Goal: Task Accomplishment & Management: Complete application form

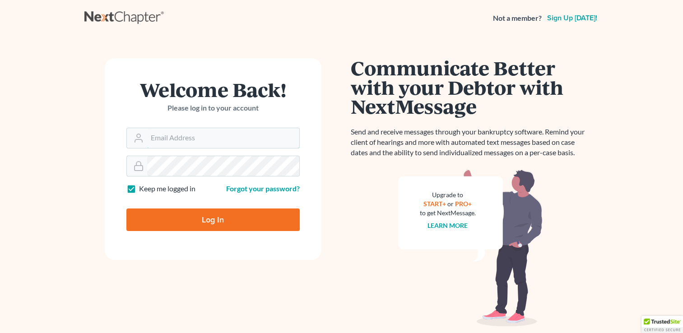
type input "kristi@littlelawofficeky.com"
click at [195, 218] on input "Log In" at bounding box center [212, 219] width 173 height 23
type input "Thinking..."
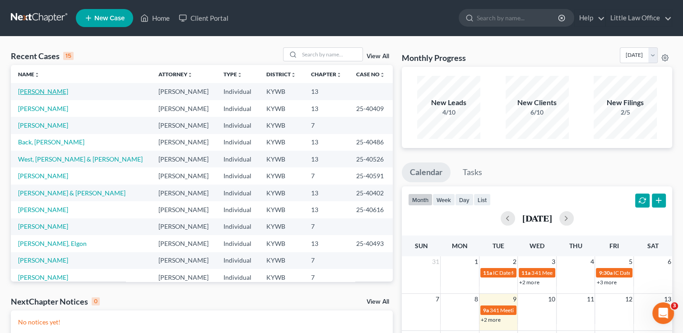
click at [65, 90] on link "[PERSON_NAME]" at bounding box center [43, 92] width 50 height 8
select select "1"
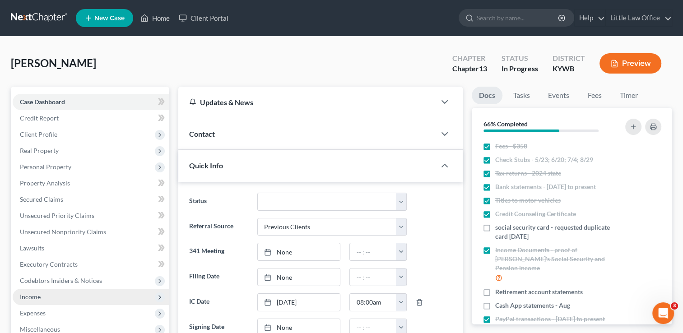
click at [39, 293] on span "Income" at bounding box center [30, 297] width 21 height 8
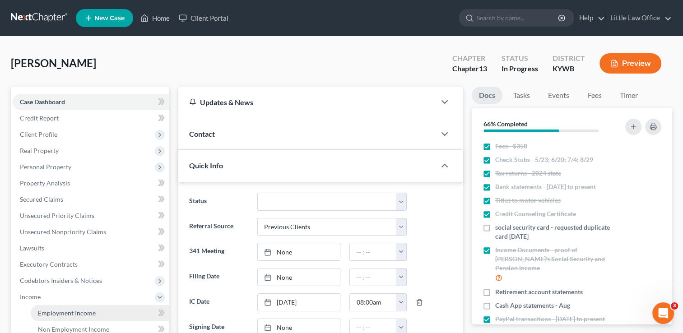
click at [60, 315] on span "Employment Income" at bounding box center [67, 313] width 58 height 8
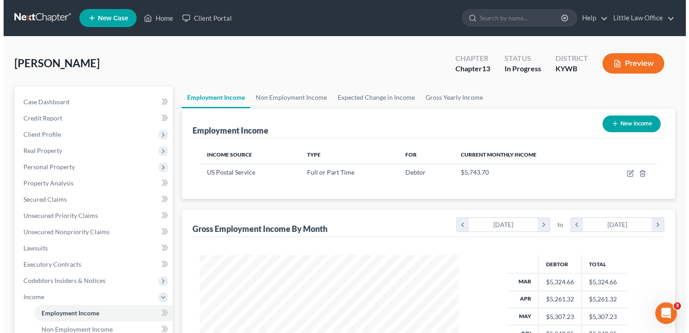
scroll to position [161, 277]
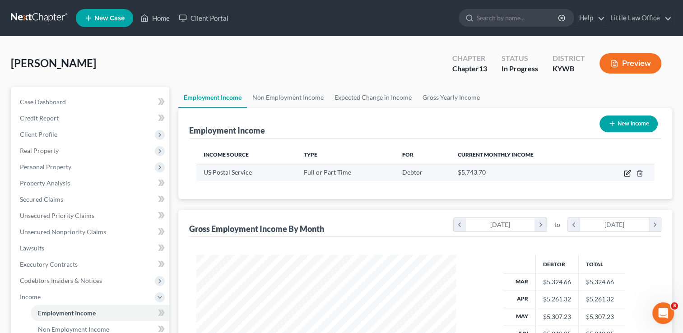
click at [627, 171] on icon "button" at bounding box center [627, 173] width 7 height 7
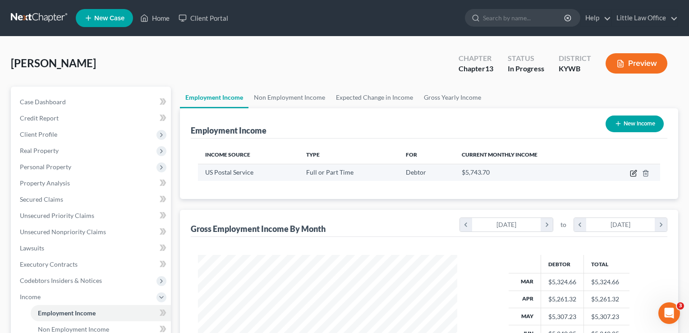
select select "0"
select select "2"
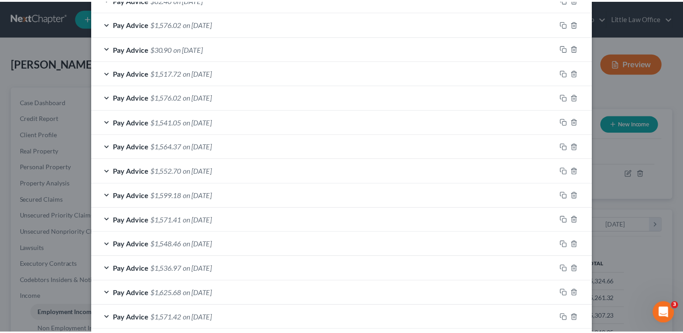
scroll to position [452, 0]
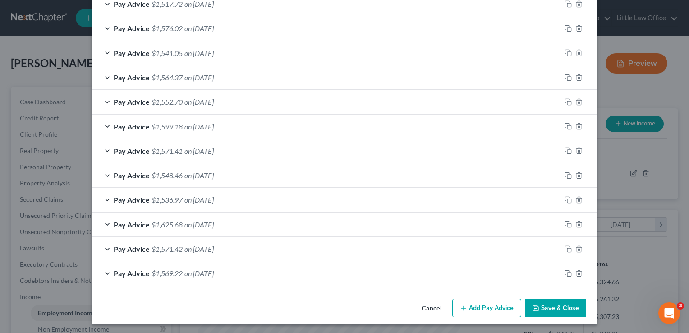
click at [535, 310] on button "Save & Close" at bounding box center [555, 308] width 61 height 19
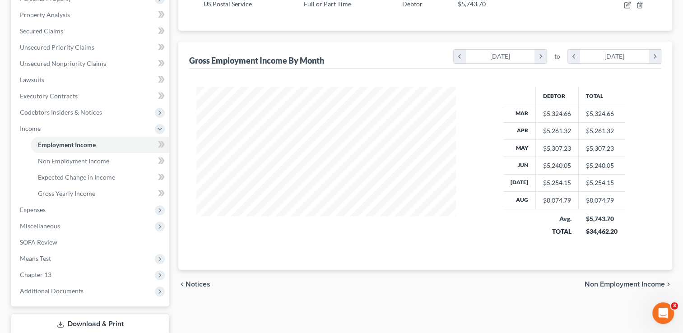
scroll to position [176, 0]
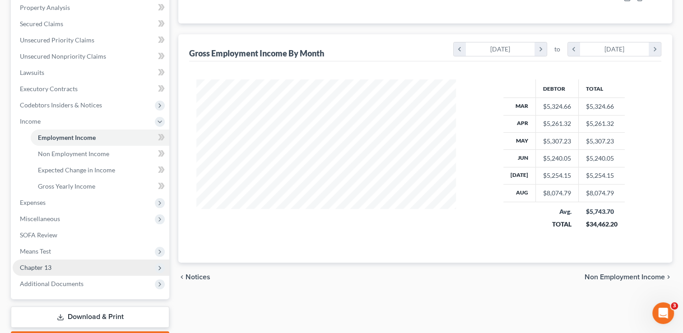
click at [47, 266] on span "Chapter 13" at bounding box center [36, 267] width 32 height 8
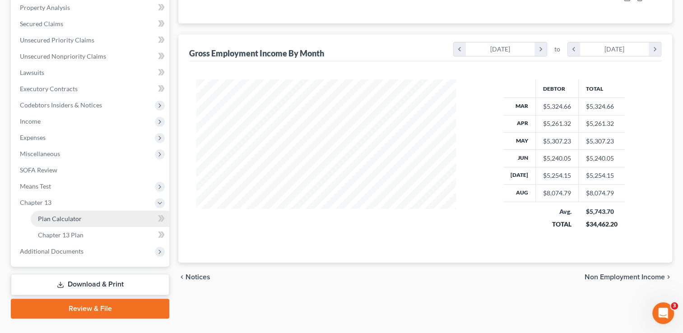
click at [68, 217] on span "Plan Calculator" at bounding box center [60, 219] width 44 height 8
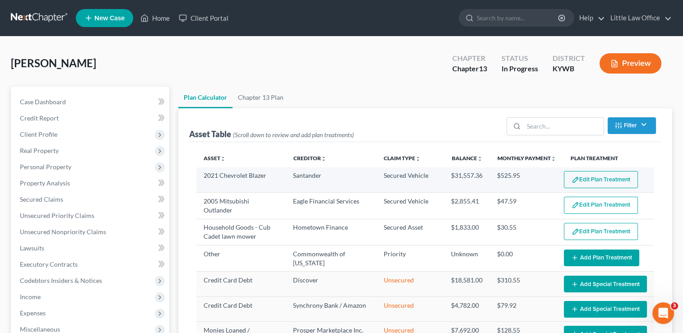
select select "59"
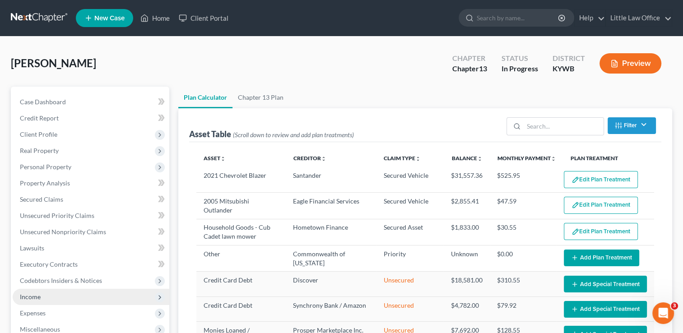
click at [51, 289] on span "Income" at bounding box center [91, 297] width 157 height 16
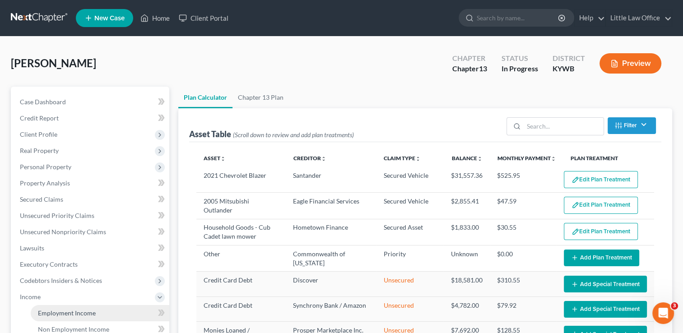
click at [61, 316] on span "Employment Income" at bounding box center [67, 313] width 58 height 8
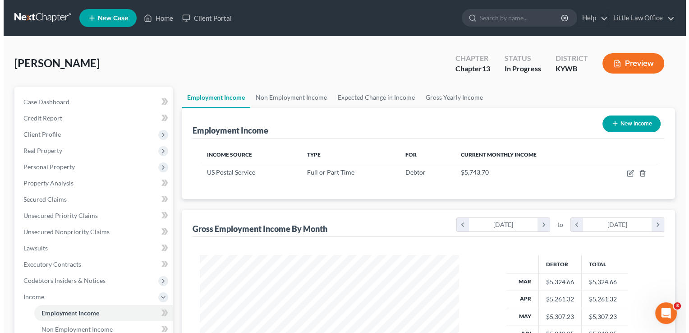
scroll to position [161, 277]
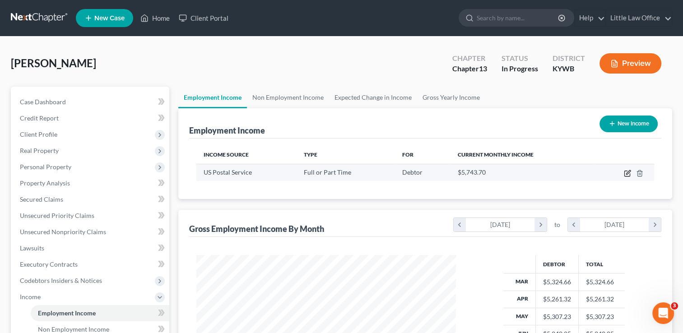
click at [626, 175] on icon "button" at bounding box center [627, 173] width 7 height 7
select select "0"
select select "2"
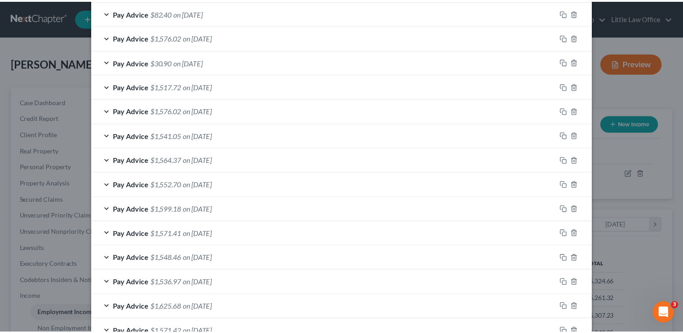
scroll to position [452, 0]
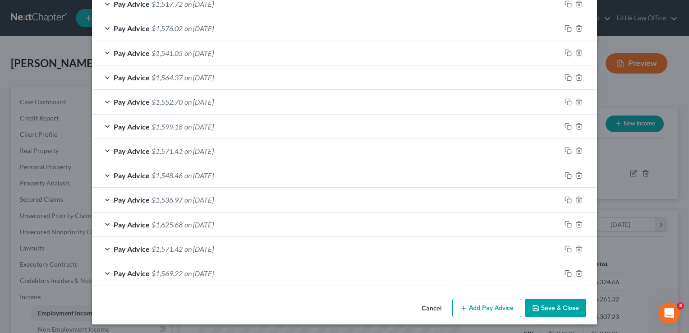
click at [541, 306] on button "Save & Close" at bounding box center [555, 308] width 61 height 19
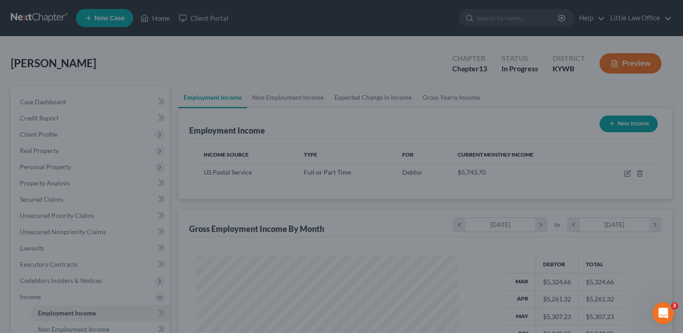
scroll to position [451015, 450899]
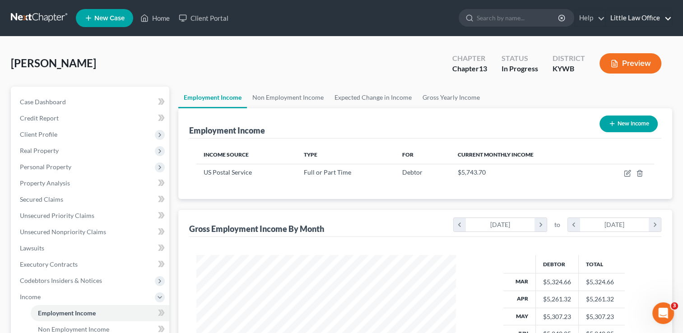
click at [661, 19] on link "Little Law Office" at bounding box center [638, 18] width 66 height 16
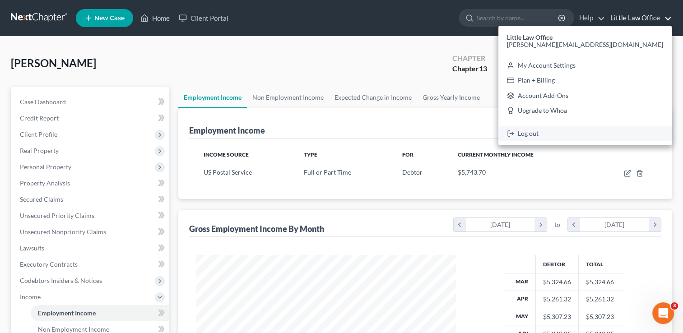
click at [610, 137] on link "Log out" at bounding box center [584, 133] width 173 height 15
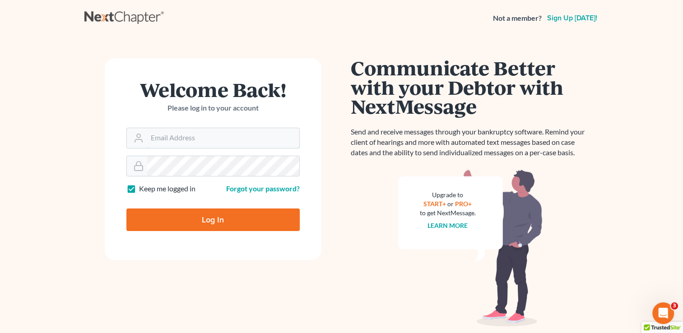
type input "[PERSON_NAME][EMAIL_ADDRESS][DOMAIN_NAME]"
click at [189, 213] on input "Log In" at bounding box center [212, 219] width 173 height 23
type input "Thinking..."
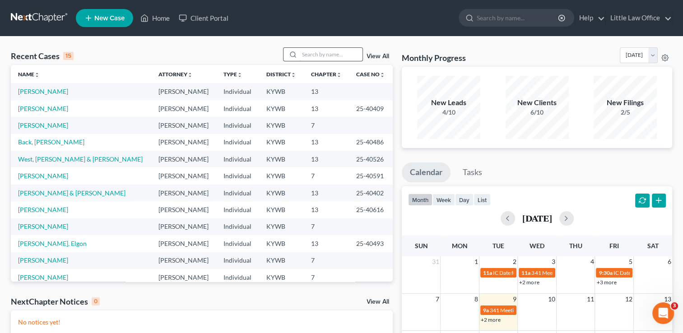
click at [324, 56] on input "search" at bounding box center [330, 54] width 63 height 13
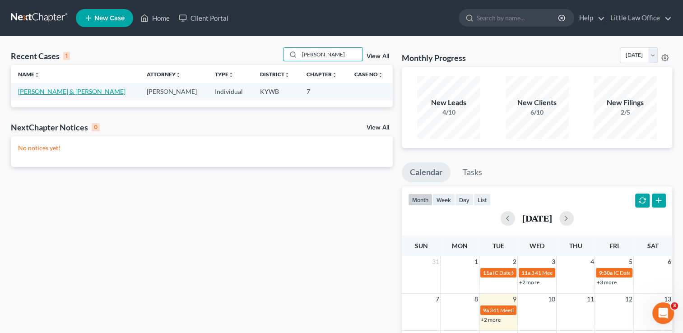
type input "hoeft"
click at [73, 93] on link "Hoeft, Harrison & Jennifer" at bounding box center [71, 92] width 107 height 8
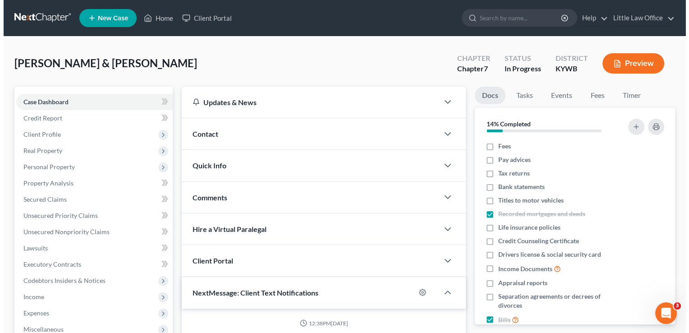
scroll to position [326, 0]
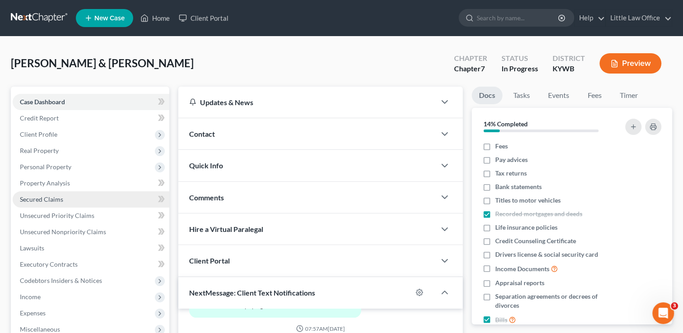
click at [49, 194] on link "Secured Claims" at bounding box center [91, 199] width 157 height 16
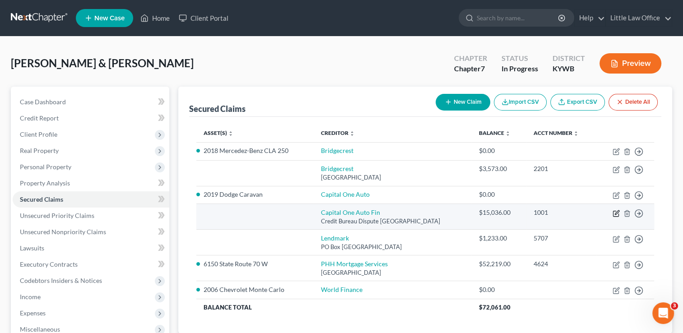
click at [616, 214] on icon "button" at bounding box center [615, 213] width 7 height 7
select select "45"
select select "2"
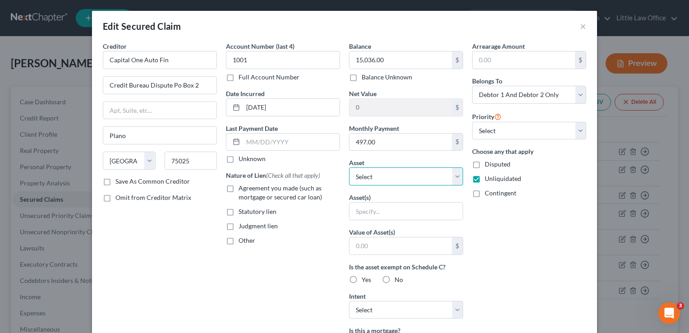
click at [425, 178] on select "Select Other Multiple Assets 6150 State Route 70 W - $0.0 Clothing - clothing f…" at bounding box center [406, 176] width 114 height 18
select select "9"
click at [349, 167] on select "Select Other Multiple Assets 6150 State Route 70 W - $0.0 Clothing - clothing f…" at bounding box center [406, 176] width 114 height 18
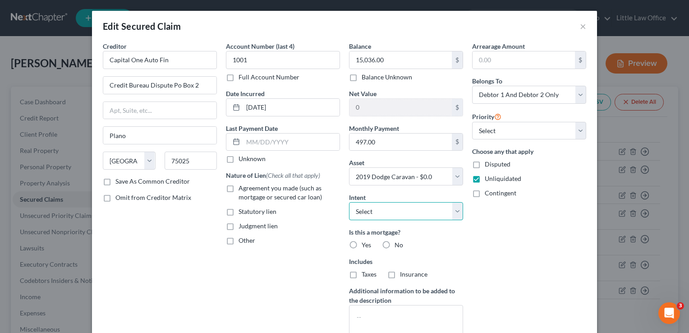
click at [395, 208] on select "Select Surrender Redeem Reaffirm Avoid Other" at bounding box center [406, 211] width 114 height 18
select select "0"
click at [349, 202] on select "Select Surrender Redeem Reaffirm Avoid Other" at bounding box center [406, 211] width 114 height 18
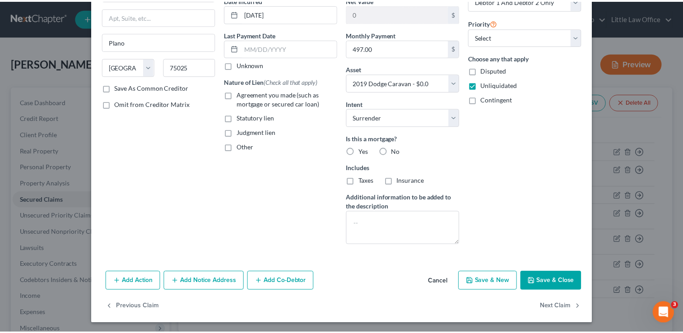
scroll to position [94, 0]
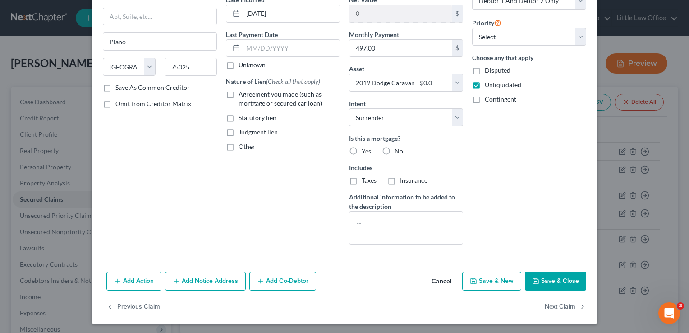
click at [559, 282] on button "Save & Close" at bounding box center [555, 281] width 61 height 19
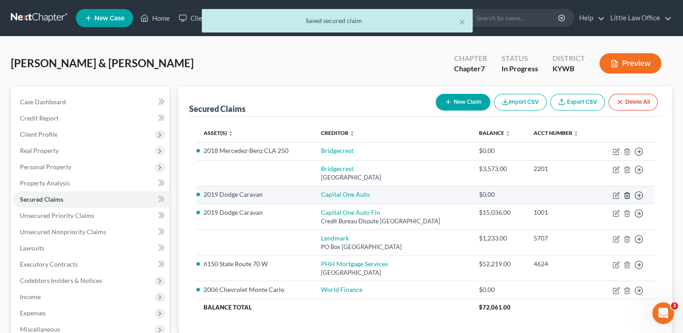
click at [624, 194] on icon "button" at bounding box center [626, 195] width 7 height 7
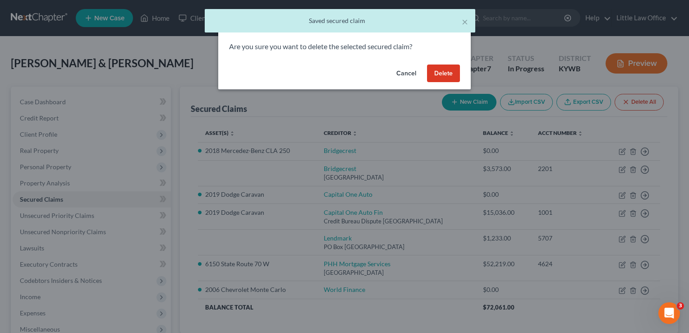
click at [438, 75] on button "Delete" at bounding box center [443, 74] width 33 height 18
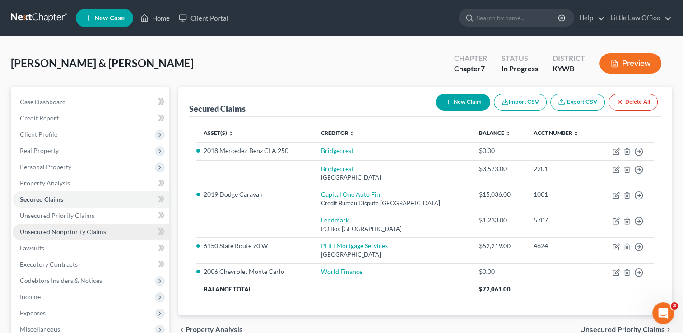
click at [65, 231] on span "Unsecured Nonpriority Claims" at bounding box center [63, 232] width 86 height 8
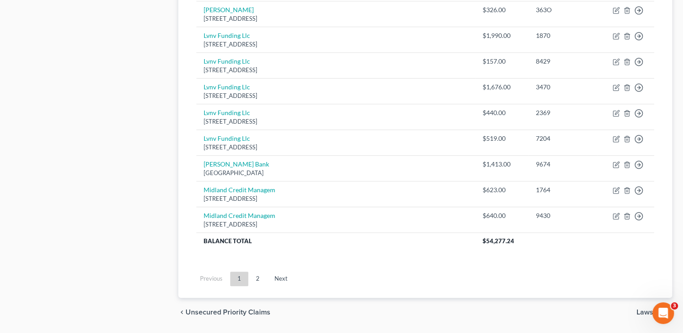
scroll to position [682, 0]
click at [258, 277] on link "2" at bounding box center [258, 277] width 18 height 14
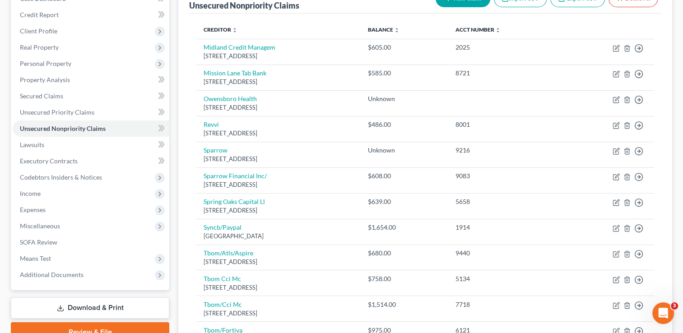
scroll to position [32, 0]
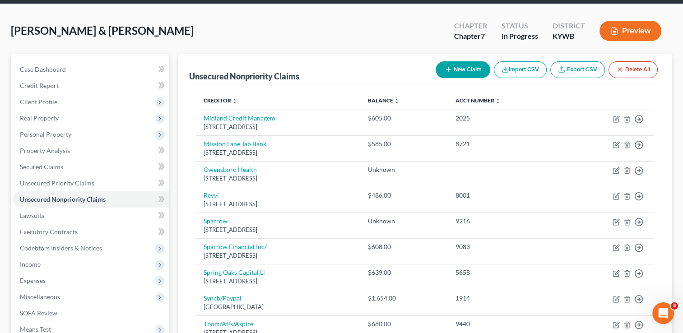
click at [463, 69] on button "New Claim" at bounding box center [462, 69] width 55 height 17
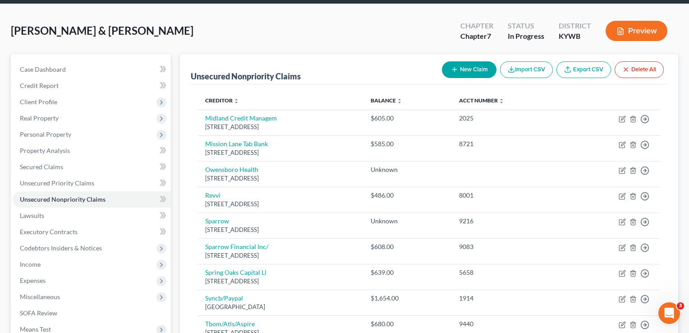
select select "2"
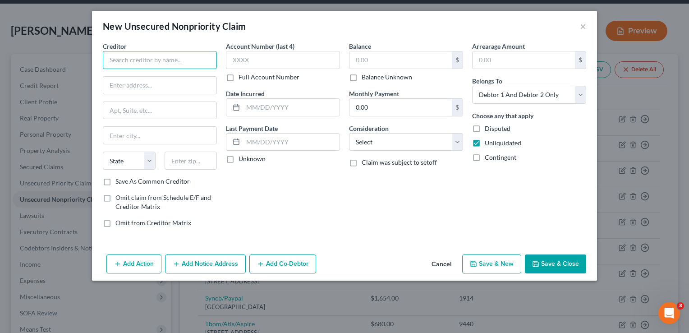
click at [115, 56] on input "text" at bounding box center [160, 60] width 114 height 18
type input "Sacramento Deposit Bank"
click at [384, 82] on div "Balance $ Balance Unknown Balance Undetermined $ Balance Unknown Monthly Paymen…" at bounding box center [406, 138] width 123 height 193
click at [365, 81] on label "Balance Unknown" at bounding box center [387, 77] width 51 height 9
click at [365, 79] on input "Balance Unknown" at bounding box center [368, 76] width 6 height 6
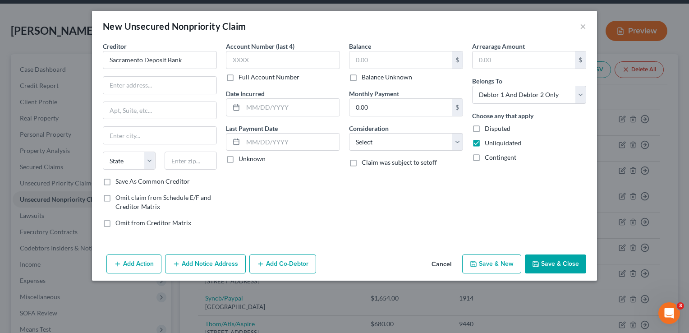
checkbox input "true"
type input "0.00"
click at [562, 272] on button "Save & Close" at bounding box center [555, 263] width 61 height 19
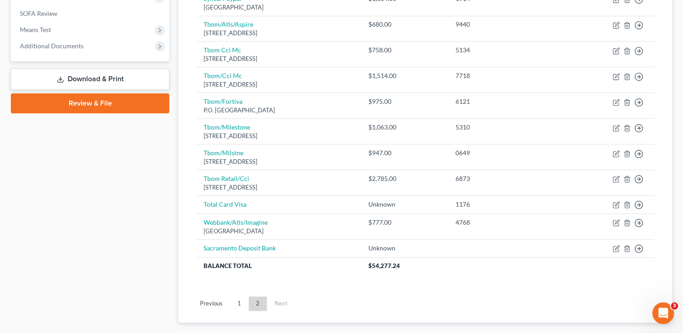
scroll to position [344, 0]
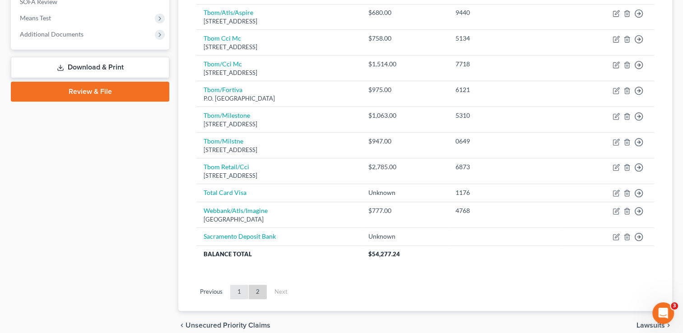
click at [234, 291] on link "1" at bounding box center [239, 292] width 18 height 14
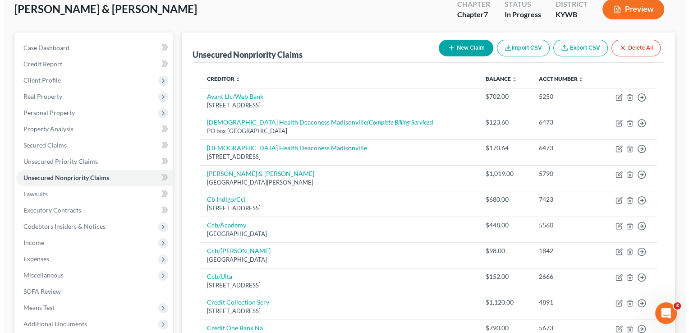
scroll to position [13, 0]
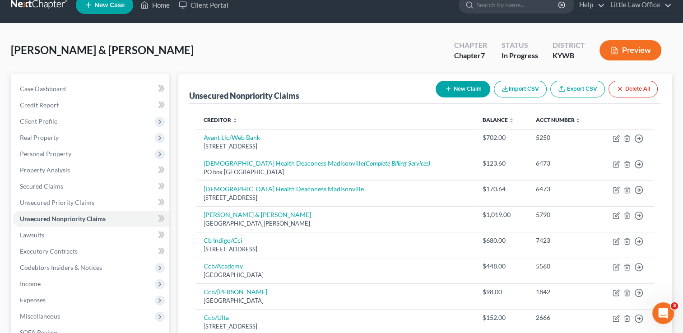
click at [488, 92] on div "New Claim Import CSV Export CSV Delete All" at bounding box center [546, 89] width 229 height 24
click at [476, 89] on button "New Claim" at bounding box center [462, 89] width 55 height 17
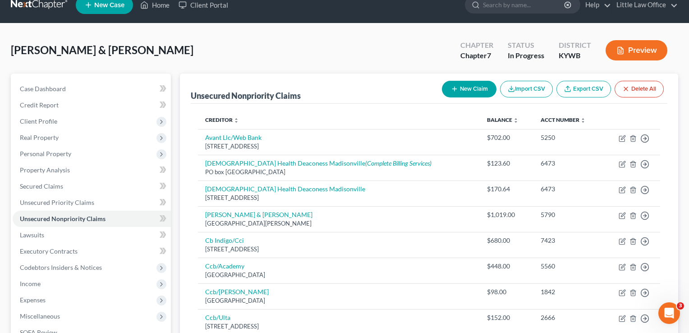
select select "2"
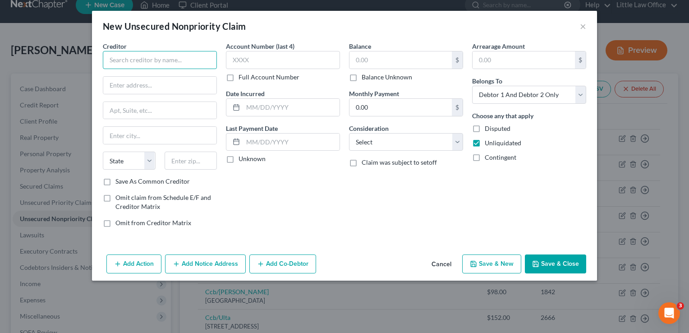
click at [204, 52] on input "text" at bounding box center [160, 60] width 114 height 18
type input "C"
type input "Wayfair"
click at [217, 266] on button "Add Notice Address" at bounding box center [205, 263] width 81 height 19
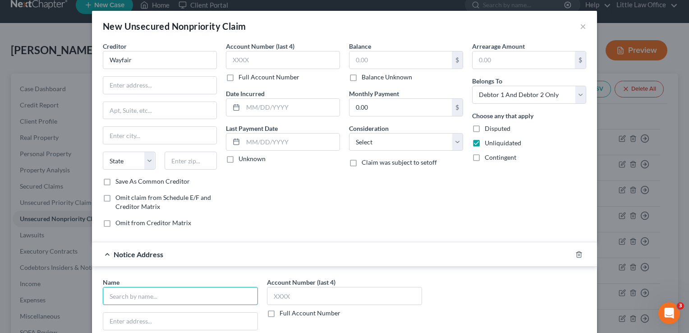
click at [192, 297] on input "text" at bounding box center [180, 296] width 155 height 18
type input "Catapult"
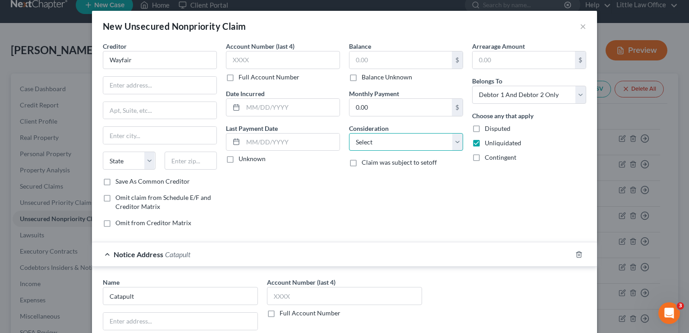
click at [433, 148] on select "Select Cable / Satellite Services Collection Agency Credit Card Debt Debt Couns…" at bounding box center [406, 142] width 114 height 18
select select "2"
click at [349, 133] on select "Select Cable / Satellite Services Collection Agency Credit Card Debt Debt Couns…" at bounding box center [406, 142] width 114 height 18
click at [390, 80] on label "Balance Unknown" at bounding box center [387, 77] width 51 height 9
click at [371, 79] on input "Balance Unknown" at bounding box center [368, 76] width 6 height 6
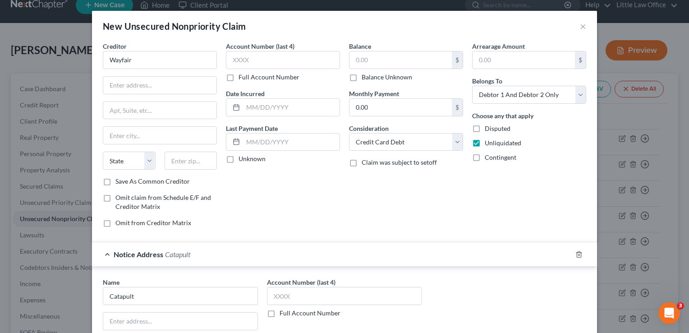
checkbox input "true"
type input "0.00"
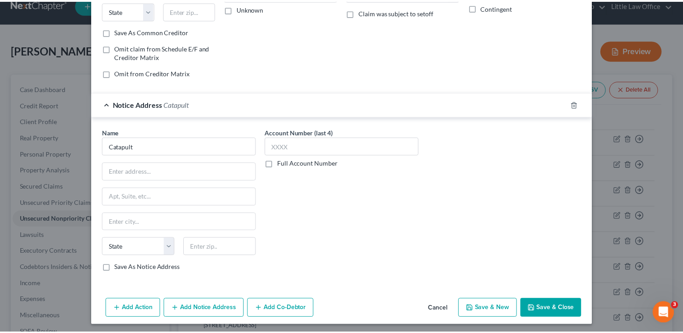
scroll to position [151, 0]
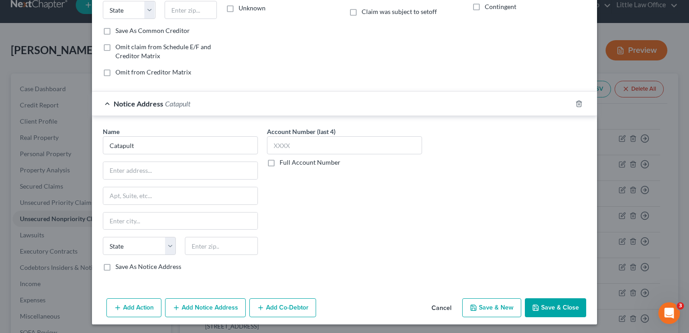
click at [550, 304] on button "Save & Close" at bounding box center [555, 307] width 61 height 19
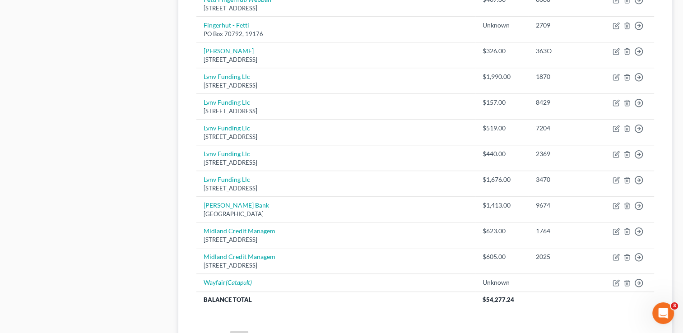
scroll to position [652, 0]
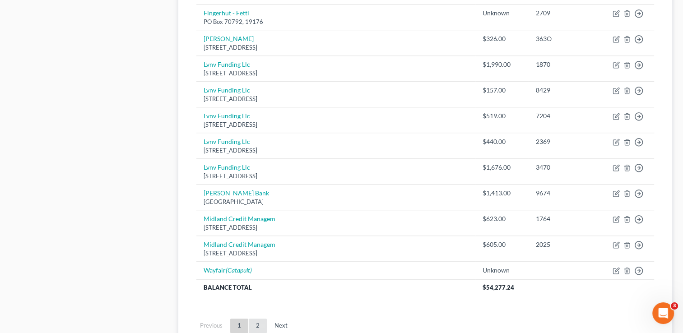
click at [262, 319] on link "2" at bounding box center [258, 326] width 18 height 14
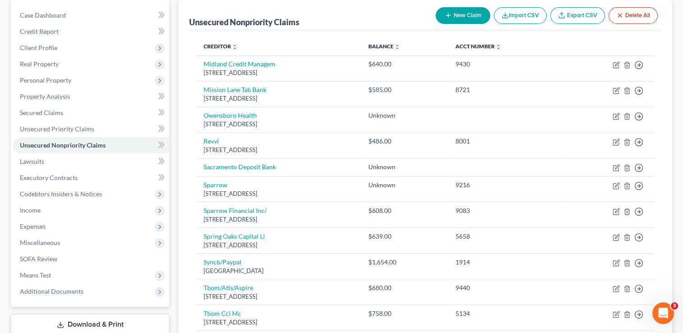
scroll to position [82, 0]
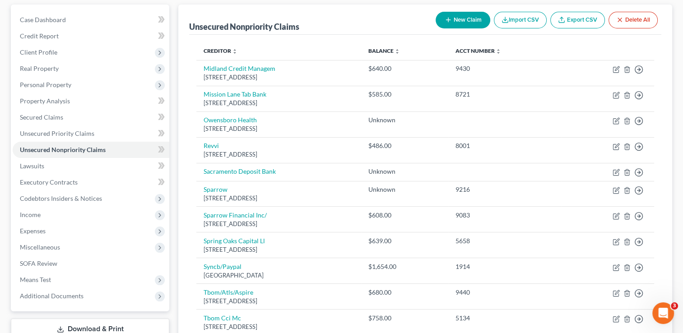
click at [452, 18] on button "New Claim" at bounding box center [462, 20] width 55 height 17
select select "2"
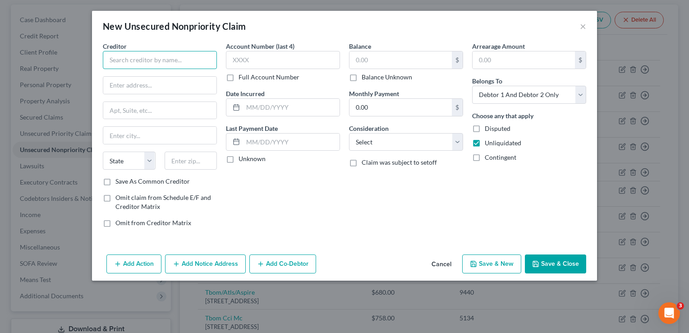
click at [213, 60] on input "text" at bounding box center [160, 60] width 114 height 18
type input "Tri State Pain Management"
click at [397, 80] on label "Balance Unknown" at bounding box center [387, 77] width 51 height 9
click at [371, 79] on input "Balance Unknown" at bounding box center [368, 76] width 6 height 6
checkbox input "true"
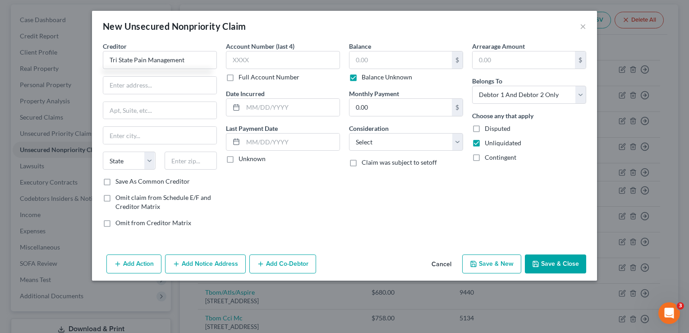
type input "0.00"
click at [390, 139] on select "Select Cable / Satellite Services Collection Agency Credit Card Debt Debt Couns…" at bounding box center [406, 142] width 114 height 18
select select "9"
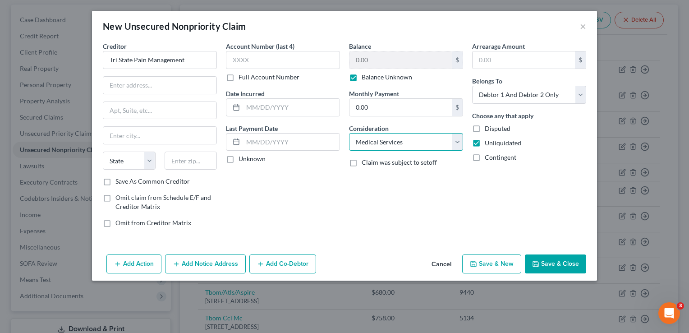
click at [349, 133] on select "Select Cable / Satellite Services Collection Agency Credit Card Debt Debt Couns…" at bounding box center [406, 142] width 114 height 18
click at [560, 263] on button "Save & Close" at bounding box center [555, 263] width 61 height 19
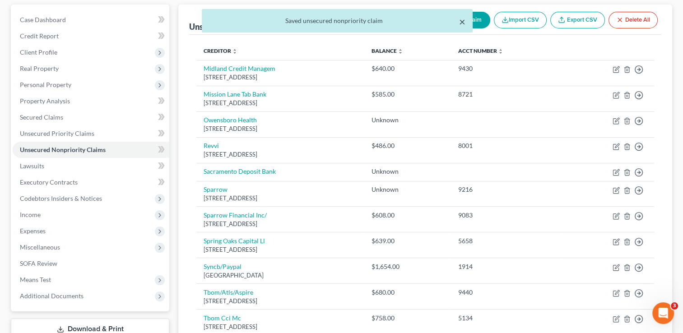
click at [460, 25] on button "×" at bounding box center [462, 21] width 6 height 11
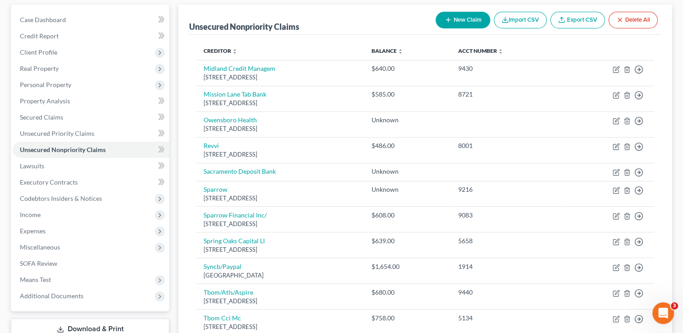
click at [470, 17] on button "New Claim" at bounding box center [462, 20] width 55 height 17
select select "2"
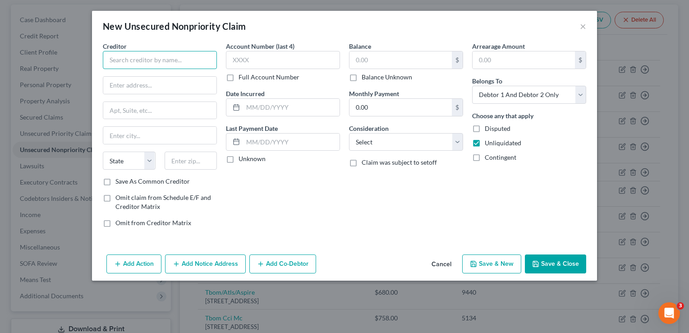
click at [175, 66] on input "text" at bounding box center [160, 60] width 114 height 18
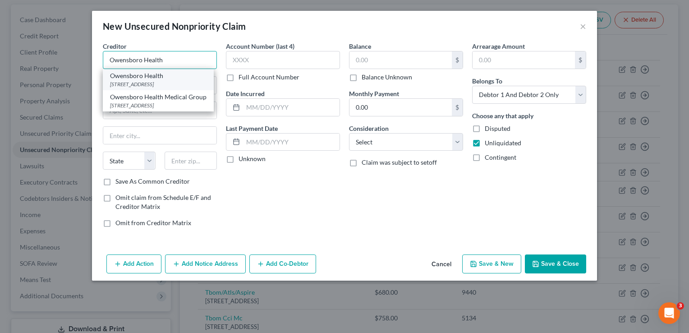
type input "Owensboro Health"
click at [171, 80] on div "25511 Network Place, Chicago, IL 60673" at bounding box center [158, 84] width 97 height 8
type input "25511 Network Place"
type input "Chicago"
select select "14"
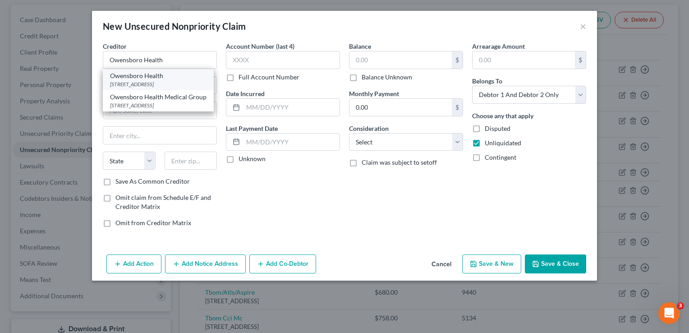
type input "60673"
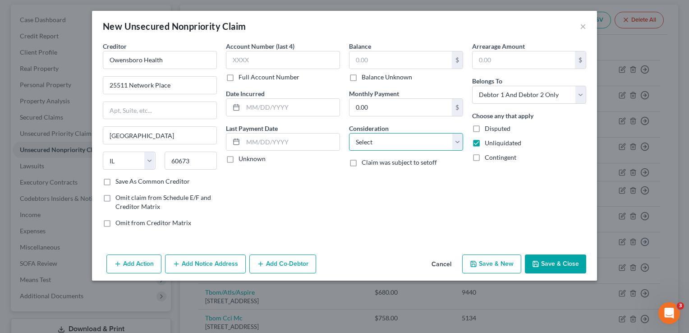
click at [400, 147] on select "Select Cable / Satellite Services Collection Agency Credit Card Debt Debt Couns…" at bounding box center [406, 142] width 114 height 18
select select "9"
click at [349, 133] on select "Select Cable / Satellite Services Collection Agency Credit Card Debt Debt Couns…" at bounding box center [406, 142] width 114 height 18
click at [487, 262] on button "Save & New" at bounding box center [491, 263] width 59 height 19
select select "2"
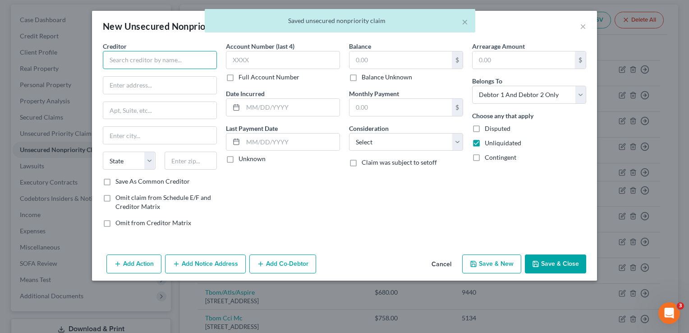
click at [189, 63] on input "text" at bounding box center [160, 60] width 114 height 18
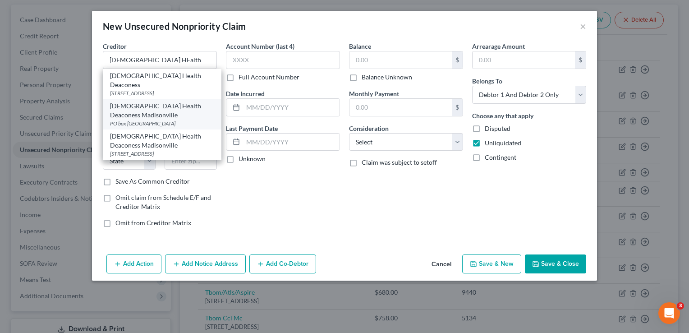
click at [188, 106] on div "Baptist Health Deaconess Madisonville" at bounding box center [162, 111] width 104 height 18
type input "Baptist Health Deaconess Madisonville"
type input "PO box 632123"
type input "Cincinnati"
select select "36"
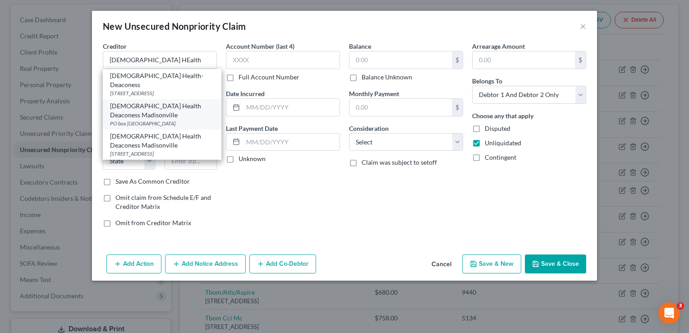
type input "45263"
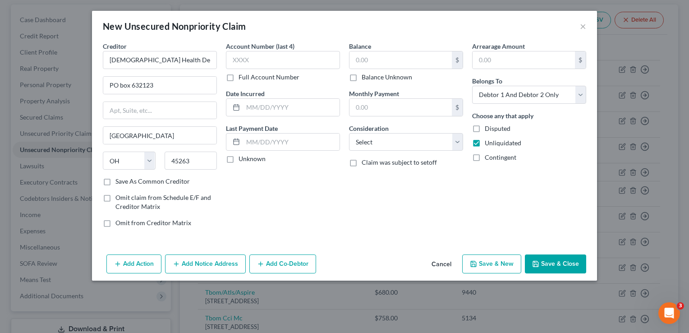
click at [397, 79] on label "Balance Unknown" at bounding box center [387, 77] width 51 height 9
click at [371, 79] on input "Balance Unknown" at bounding box center [368, 76] width 6 height 6
checkbox input "true"
type input "0.00"
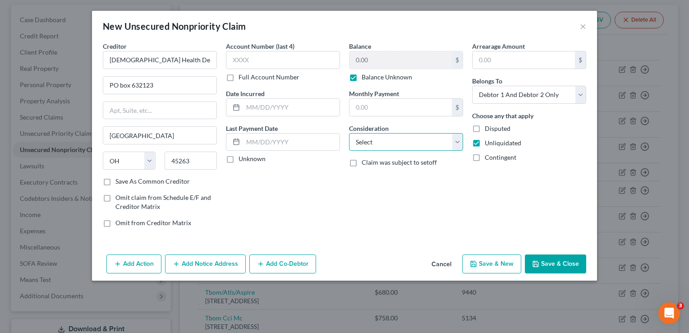
click at [396, 143] on select "Select Cable / Satellite Services Collection Agency Credit Card Debt Debt Couns…" at bounding box center [406, 142] width 114 height 18
select select "9"
click at [349, 133] on select "Select Cable / Satellite Services Collection Agency Credit Card Debt Debt Couns…" at bounding box center [406, 142] width 114 height 18
click at [506, 265] on button "Save & New" at bounding box center [491, 263] width 59 height 19
select select "2"
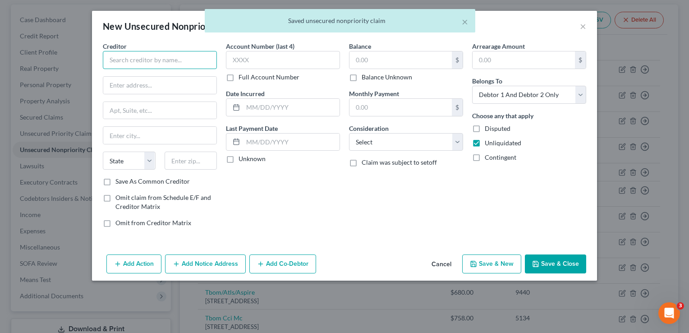
click at [184, 63] on input "text" at bounding box center [160, 60] width 114 height 18
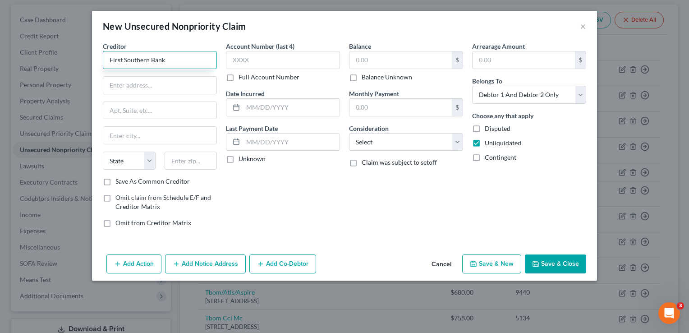
type input "First Southern Bank"
click at [394, 78] on label "Balance Unknown" at bounding box center [387, 77] width 51 height 9
click at [371, 78] on input "Balance Unknown" at bounding box center [368, 76] width 6 height 6
checkbox input "true"
type input "0.00"
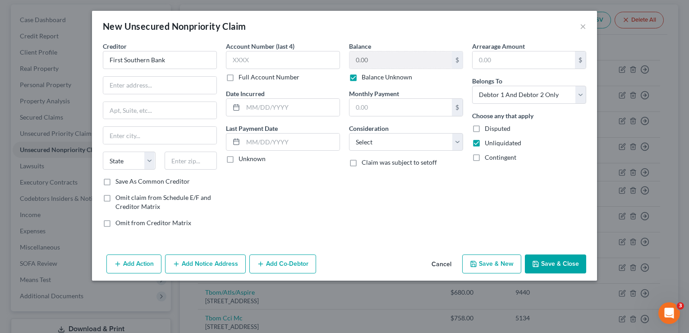
click at [496, 264] on button "Save & New" at bounding box center [491, 263] width 59 height 19
select select "2"
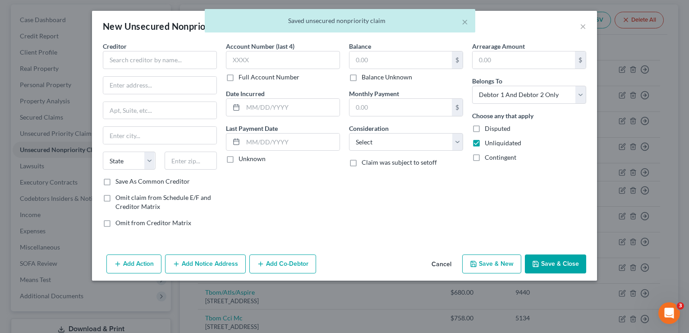
click at [448, 267] on button "Cancel" at bounding box center [442, 264] width 34 height 18
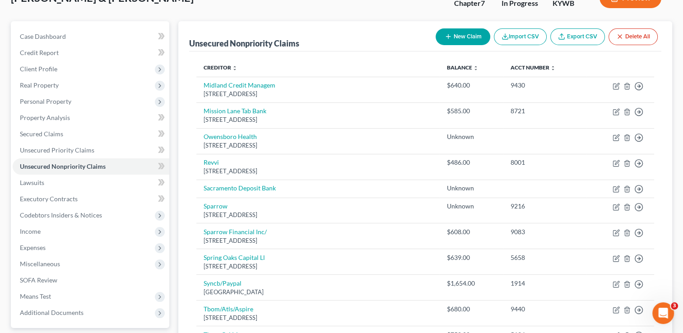
scroll to position [0, 0]
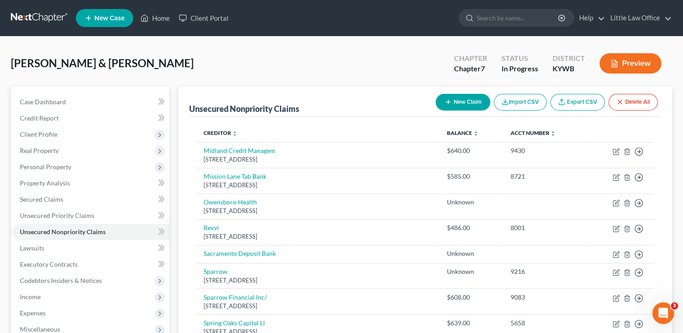
click at [455, 111] on div "New Claim Import CSV Export CSV Delete All" at bounding box center [546, 102] width 229 height 24
click at [455, 107] on button "New Claim" at bounding box center [462, 102] width 55 height 17
select select "2"
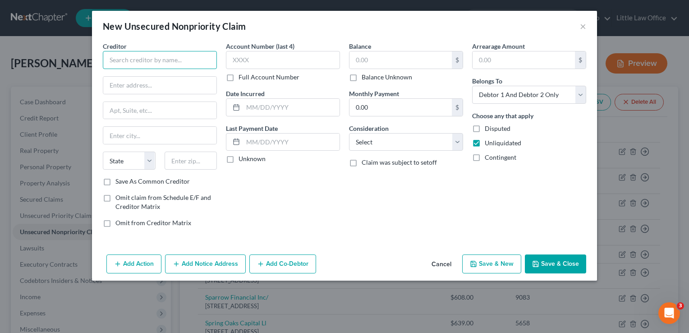
click at [139, 65] on input "text" at bounding box center [160, 60] width 114 height 18
type input "Ford Motor Company"
click at [408, 80] on label "Balance Unknown" at bounding box center [387, 77] width 51 height 9
click at [371, 79] on input "Balance Unknown" at bounding box center [368, 76] width 6 height 6
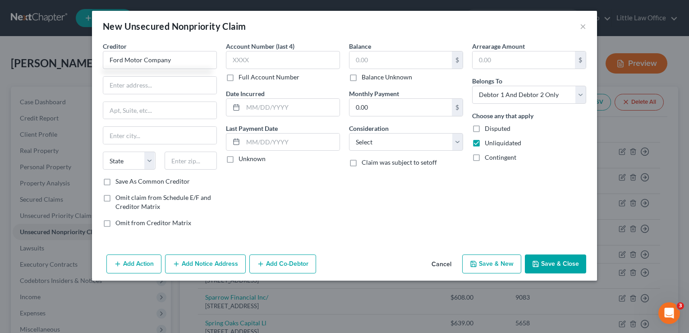
checkbox input "true"
type input "0.00"
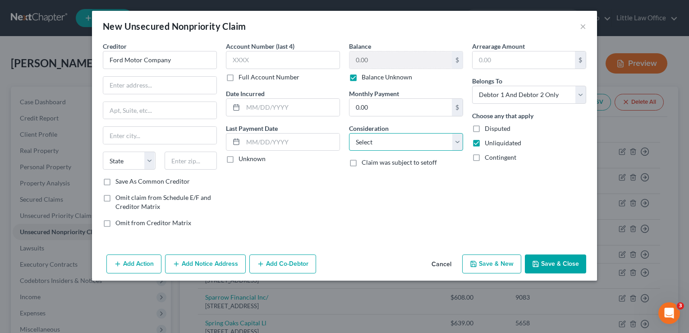
click at [359, 140] on select "Select Cable / Satellite Services Collection Agency Credit Card Debt Debt Couns…" at bounding box center [406, 142] width 114 height 18
click at [558, 266] on button "Save & Close" at bounding box center [555, 263] width 61 height 19
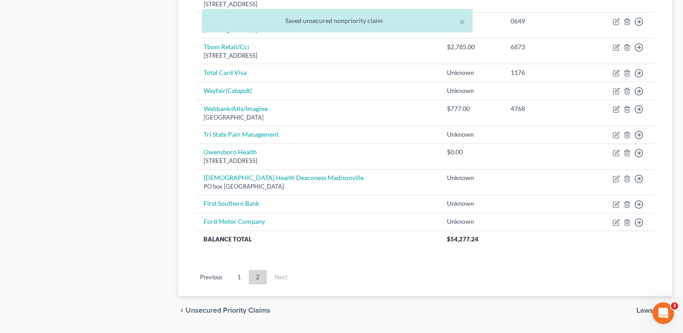
scroll to position [506, 0]
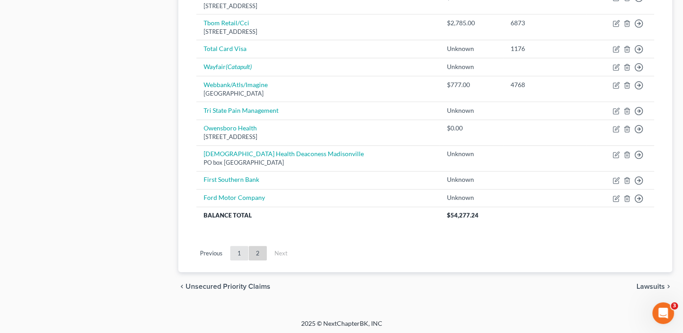
click at [237, 252] on link "1" at bounding box center [239, 253] width 18 height 14
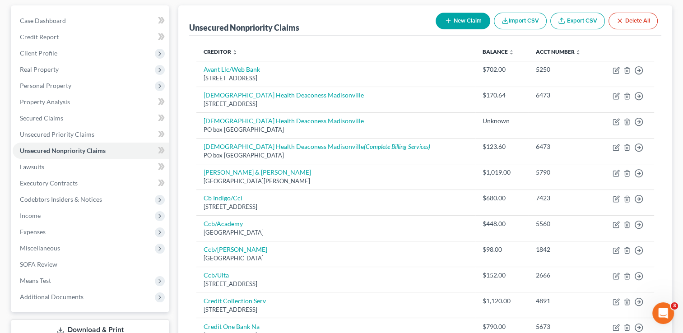
scroll to position [63, 0]
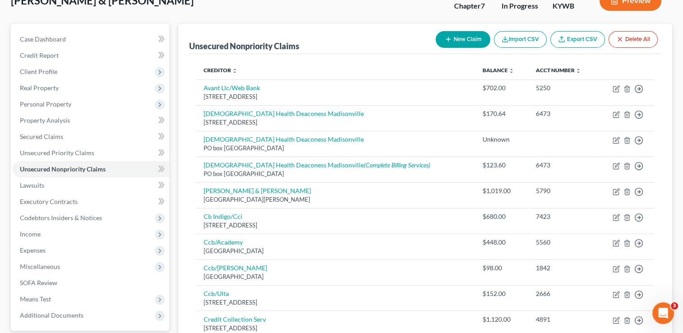
click at [472, 39] on button "New Claim" at bounding box center [462, 39] width 55 height 17
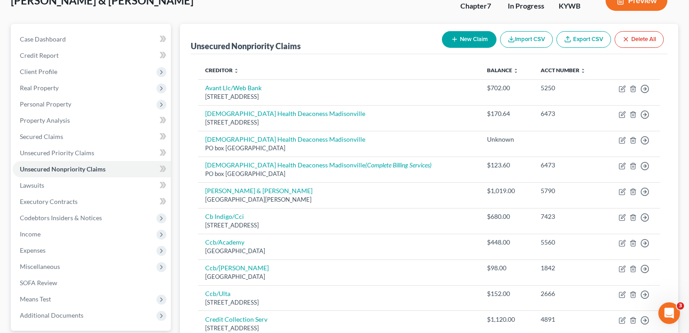
select select "2"
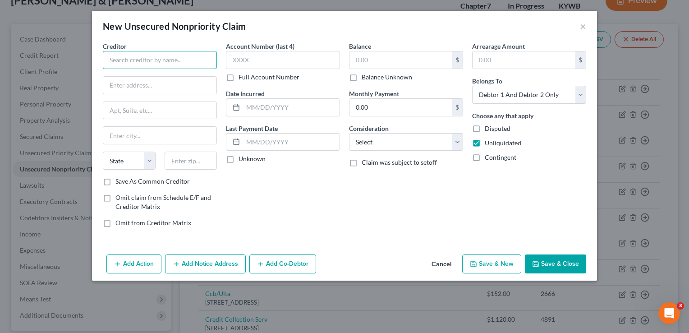
click at [196, 55] on input "text" at bounding box center [160, 60] width 114 height 18
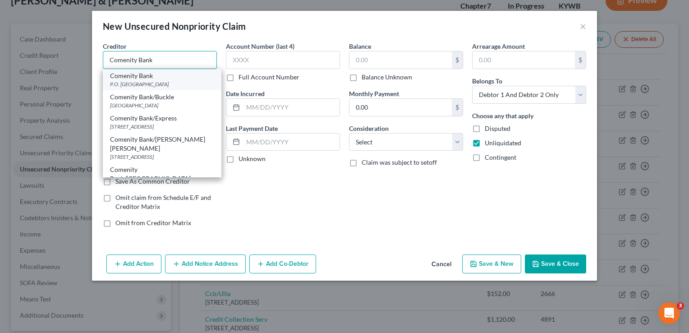
type input "Comenity Bank"
click at [189, 78] on div "Comenity Bank" at bounding box center [162, 75] width 104 height 9
type input "P.O. Box 182273"
type input "Columbus"
select select "36"
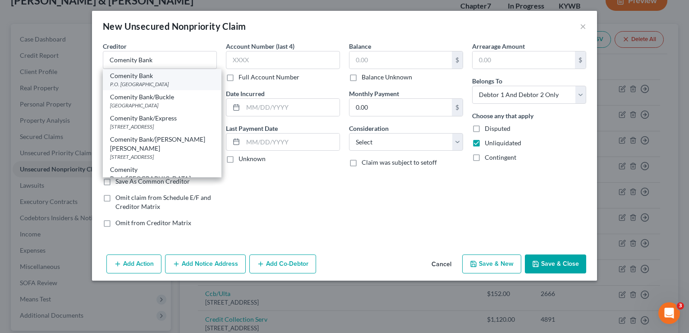
type input "43218"
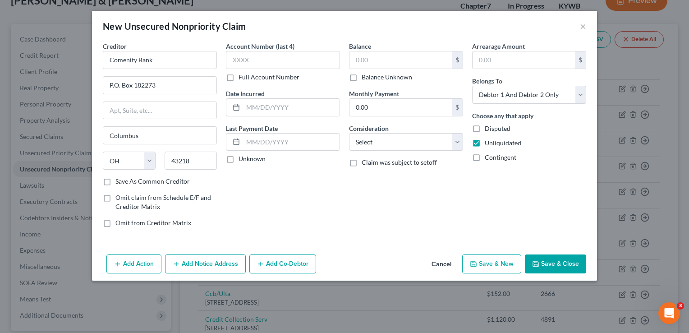
click at [385, 79] on label "Balance Unknown" at bounding box center [387, 77] width 51 height 9
click at [371, 79] on input "Balance Unknown" at bounding box center [368, 76] width 6 height 6
checkbox input "true"
type input "0.00"
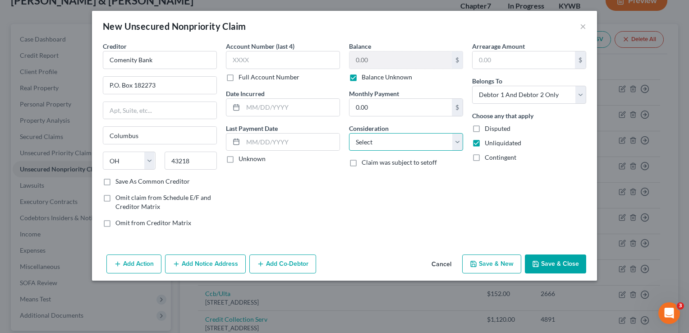
click at [374, 147] on select "Select Cable / Satellite Services Collection Agency Credit Card Debt Debt Couns…" at bounding box center [406, 142] width 114 height 18
select select "2"
click at [349, 133] on select "Select Cable / Satellite Services Collection Agency Credit Card Debt Debt Couns…" at bounding box center [406, 142] width 114 height 18
click at [543, 267] on button "Save & Close" at bounding box center [555, 263] width 61 height 19
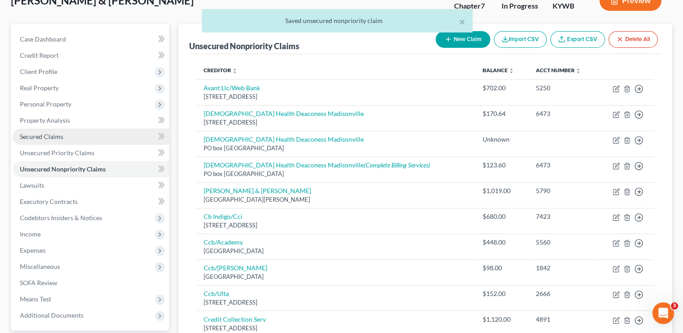
click at [59, 140] on link "Secured Claims" at bounding box center [91, 137] width 157 height 16
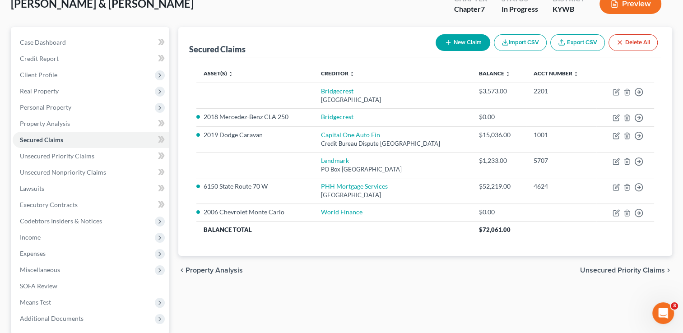
scroll to position [68, 0]
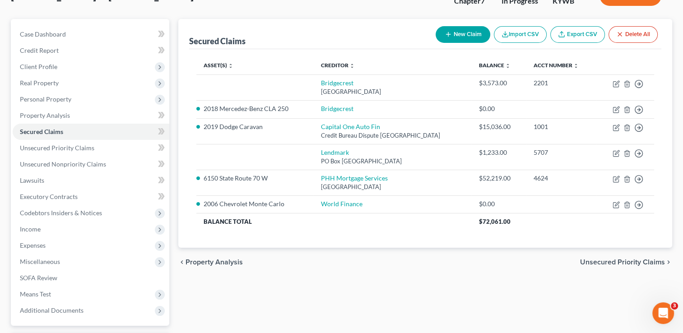
click at [673, 219] on div "Secured Claims New Claim Import CSV Export CSV Delete All Asset(s) expand_more …" at bounding box center [425, 198] width 503 height 359
click at [74, 163] on span "Unsecured Nonpriority Claims" at bounding box center [63, 164] width 86 height 8
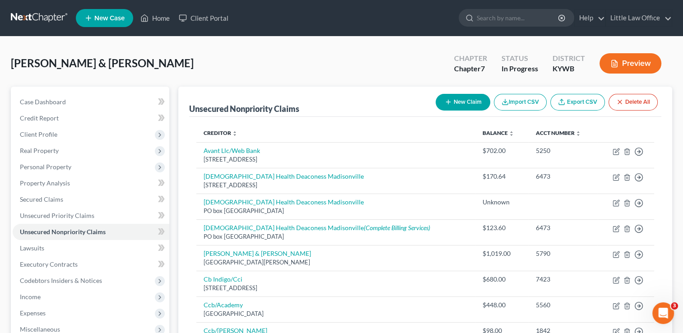
click at [479, 106] on button "New Claim" at bounding box center [462, 102] width 55 height 17
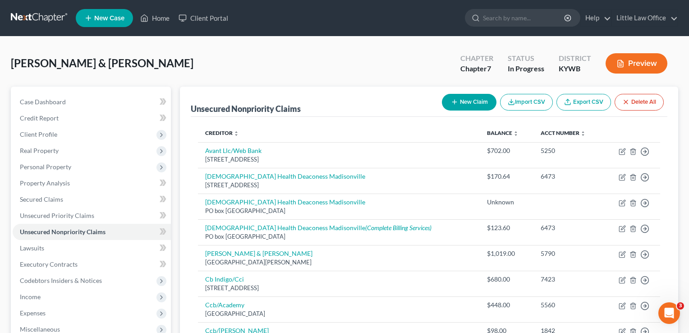
select select "2"
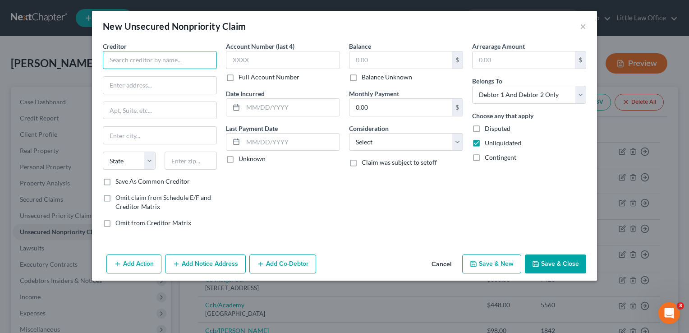
click at [146, 60] on input "text" at bounding box center [160, 60] width 114 height 18
type input "Progressive Leasing"
click at [395, 79] on label "Balance Unknown" at bounding box center [387, 77] width 51 height 9
click at [371, 79] on input "Balance Unknown" at bounding box center [368, 76] width 6 height 6
checkbox input "true"
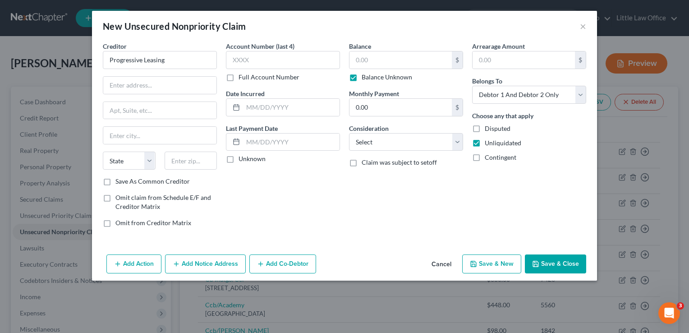
type input "0.00"
click at [570, 257] on button "Save & Close" at bounding box center [555, 263] width 61 height 19
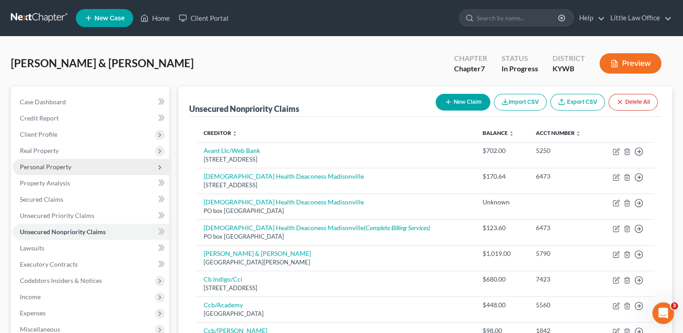
click at [48, 169] on span "Personal Property" at bounding box center [45, 167] width 51 height 8
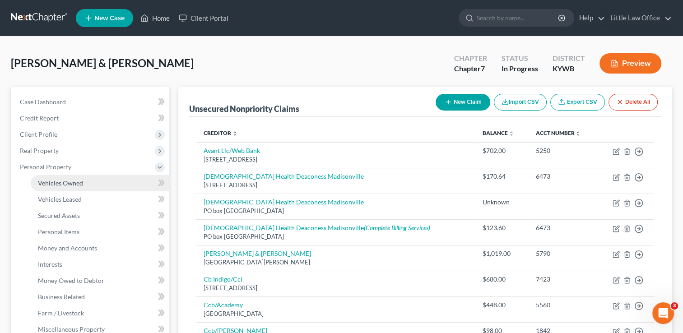
click at [55, 181] on span "Vehicles Owned" at bounding box center [60, 183] width 45 height 8
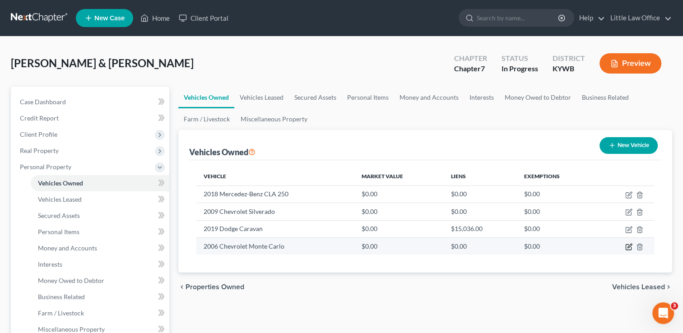
click at [630, 247] on icon "button" at bounding box center [628, 246] width 7 height 7
select select "0"
select select "20"
select select "2"
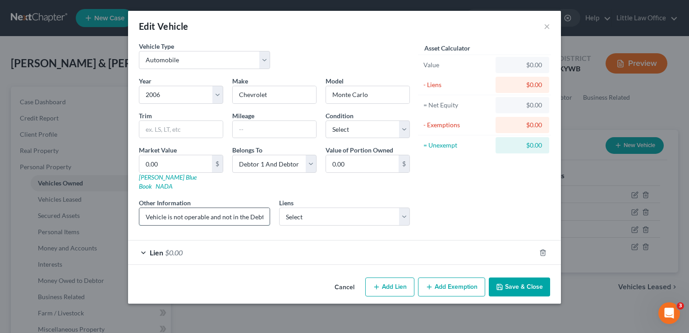
click at [215, 213] on input "Vehicle is not operable and not in the Debtors' possession." at bounding box center [204, 216] width 130 height 17
click at [265, 129] on input "text" at bounding box center [274, 129] width 83 height 17
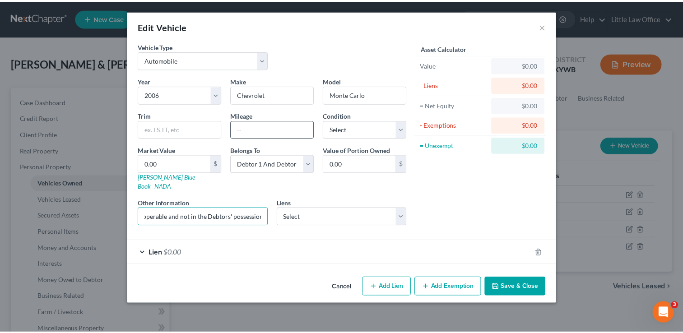
scroll to position [0, 0]
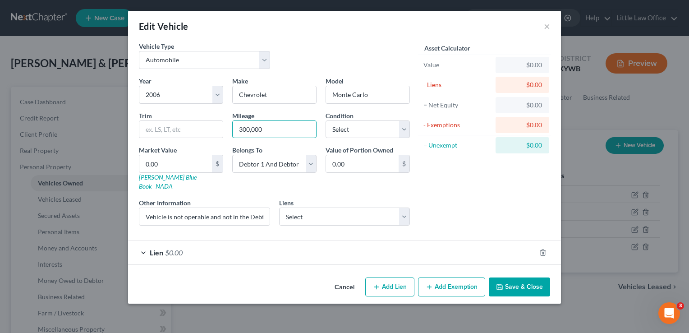
type input "300,000"
click at [527, 278] on button "Save & Close" at bounding box center [519, 286] width 61 height 19
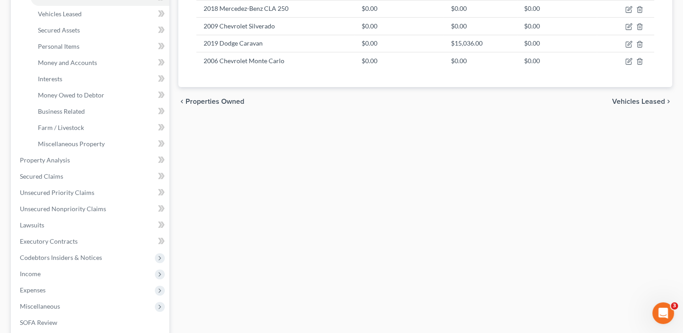
scroll to position [204, 0]
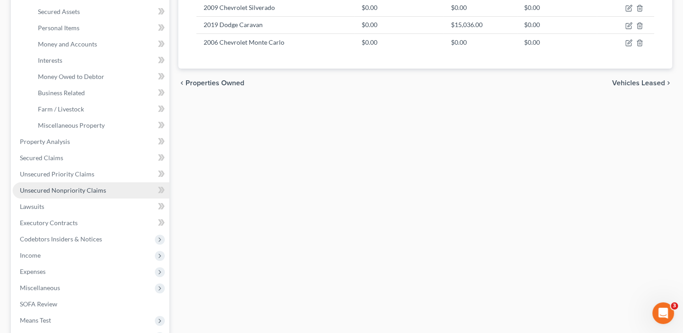
click at [78, 196] on link "Unsecured Nonpriority Claims" at bounding box center [91, 190] width 157 height 16
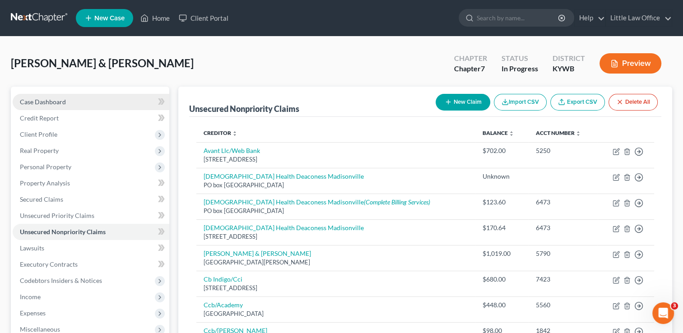
click at [42, 104] on span "Case Dashboard" at bounding box center [43, 102] width 46 height 8
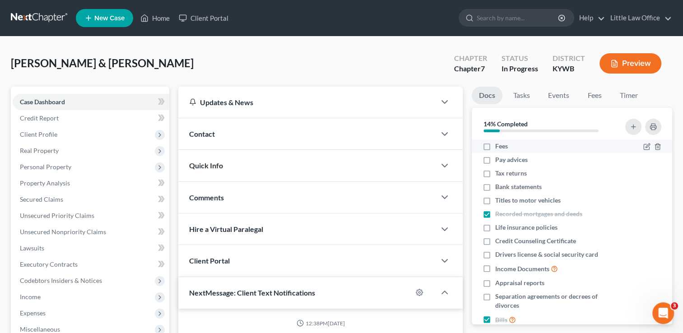
scroll to position [326, 0]
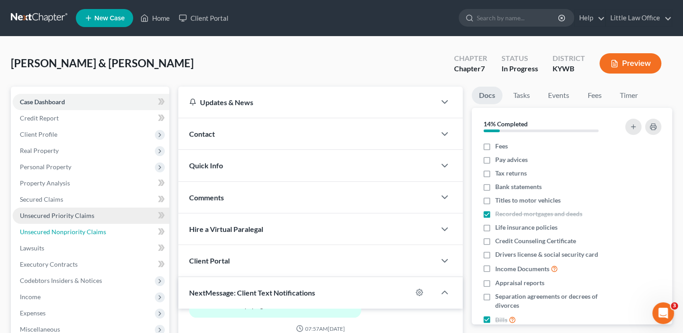
drag, startPoint x: 48, startPoint y: 227, endPoint x: 100, endPoint y: 208, distance: 55.2
click at [48, 228] on span "Unsecured Nonpriority Claims" at bounding box center [63, 232] width 86 height 8
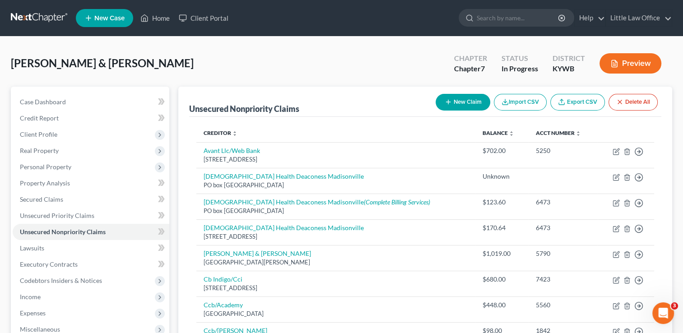
click at [454, 106] on button "New Claim" at bounding box center [462, 102] width 55 height 17
select select "2"
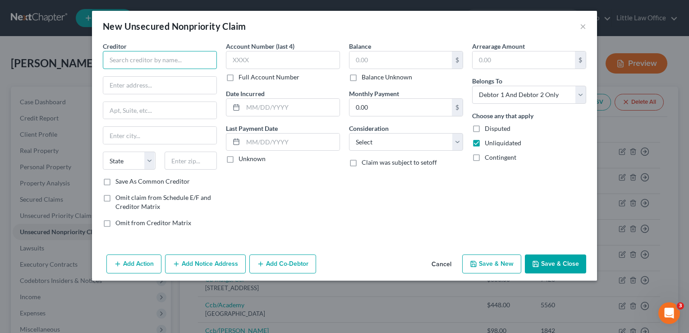
click at [115, 57] on input "text" at bounding box center [160, 60] width 114 height 18
type input "Owensboro Dermatology"
click at [377, 79] on label "Balance Unknown" at bounding box center [387, 77] width 51 height 9
click at [371, 79] on input "Balance Unknown" at bounding box center [368, 76] width 6 height 6
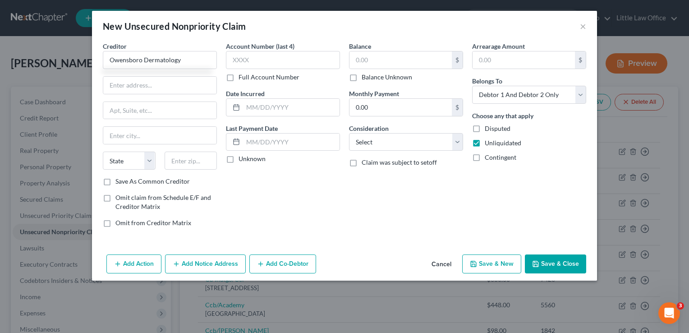
checkbox input "true"
type input "0.00"
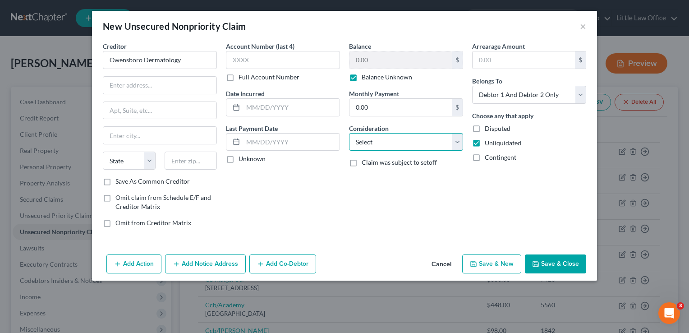
click at [378, 139] on select "Select Cable / Satellite Services Collection Agency Credit Card Debt Debt Couns…" at bounding box center [406, 142] width 114 height 18
select select "9"
click at [349, 133] on select "Select Cable / Satellite Services Collection Agency Credit Card Debt Debt Couns…" at bounding box center [406, 142] width 114 height 18
click at [539, 265] on icon "button" at bounding box center [535, 263] width 5 height 5
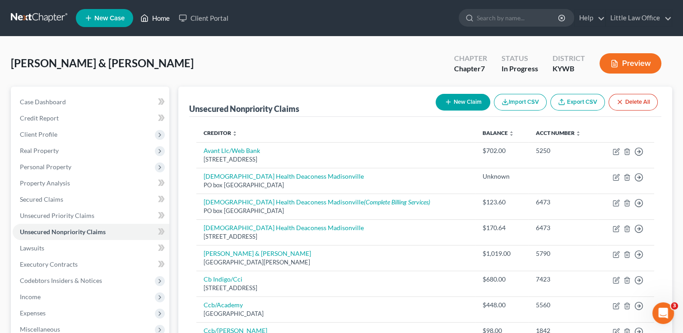
click at [166, 16] on link "Home" at bounding box center [155, 18] width 38 height 16
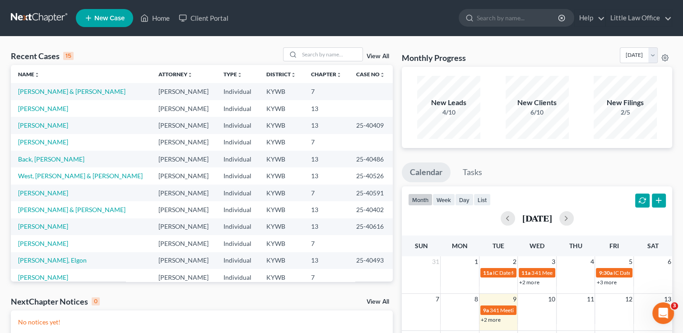
click at [114, 26] on link "New Case" at bounding box center [104, 18] width 57 height 18
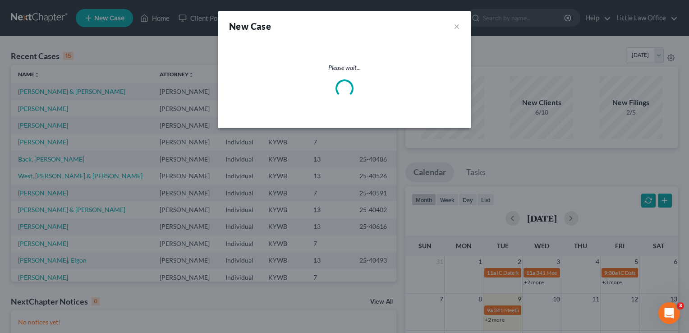
select select "33"
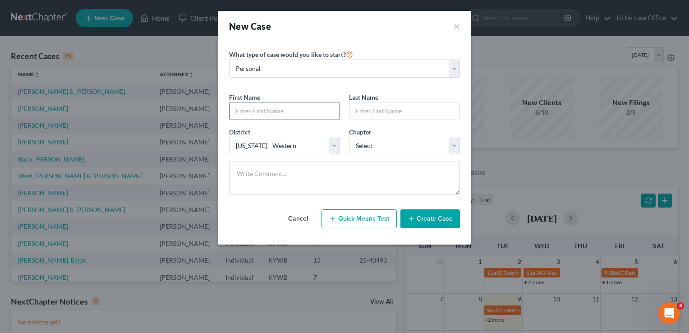
click at [275, 113] on input "text" at bounding box center [285, 110] width 110 height 17
type input "Jason"
type input "Hall"
select select "0"
click at [446, 212] on button "Create Case" at bounding box center [431, 218] width 60 height 19
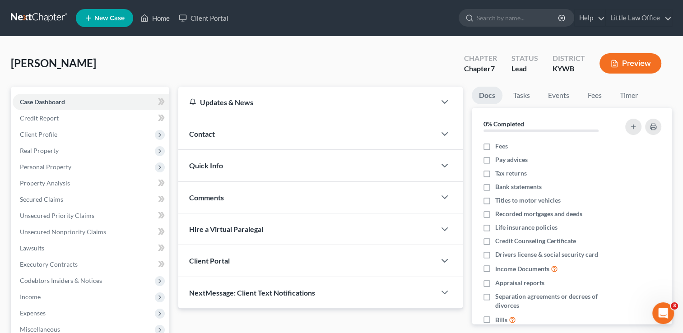
click at [337, 142] on div "Contact" at bounding box center [306, 133] width 257 height 31
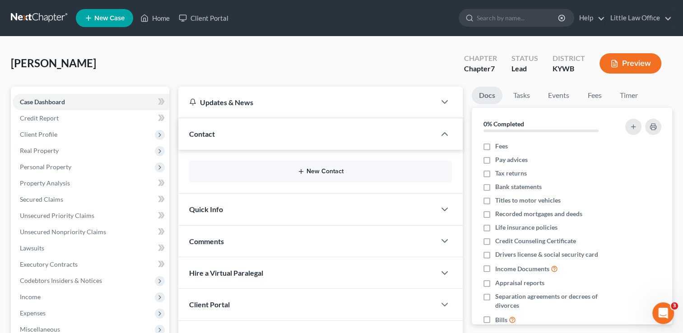
click at [314, 174] on button "New Contact" at bounding box center [320, 171] width 248 height 7
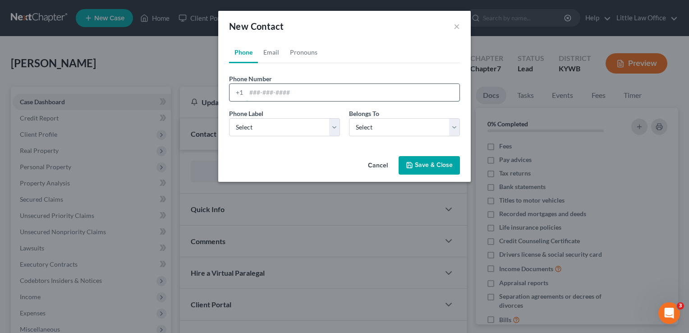
click at [274, 97] on input "tel" at bounding box center [352, 92] width 213 height 17
type input "2704547270"
select select "0"
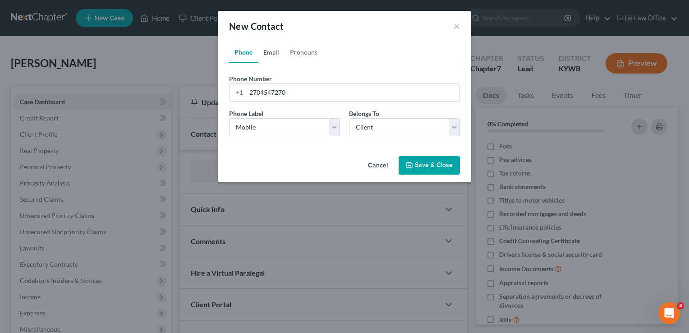
click at [269, 59] on link "Email" at bounding box center [271, 53] width 27 height 22
click at [269, 93] on input "email" at bounding box center [352, 92] width 213 height 17
type input "fireball7608@gmail.com"
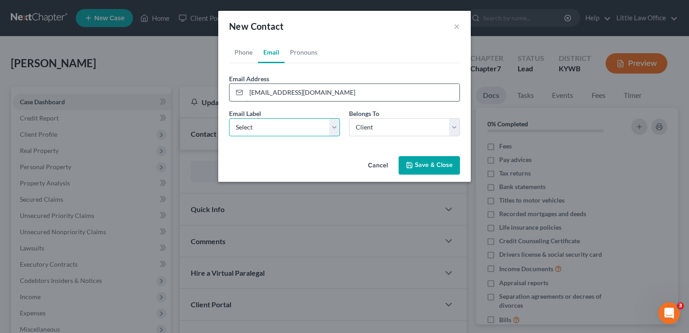
select select "0"
click at [444, 171] on button "Save & Close" at bounding box center [429, 165] width 61 height 19
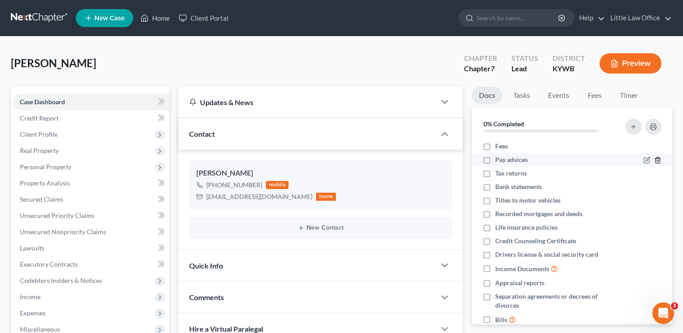
click at [654, 158] on icon "button" at bounding box center [657, 160] width 7 height 7
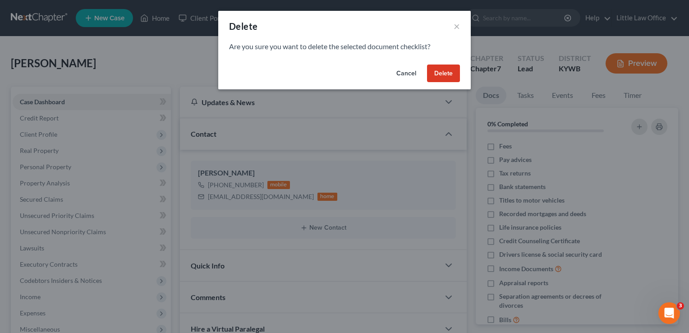
click at [438, 74] on button "Delete" at bounding box center [443, 74] width 33 height 18
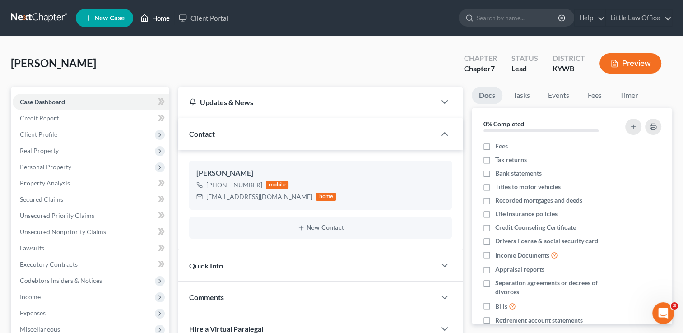
click at [163, 19] on link "Home" at bounding box center [155, 18] width 38 height 16
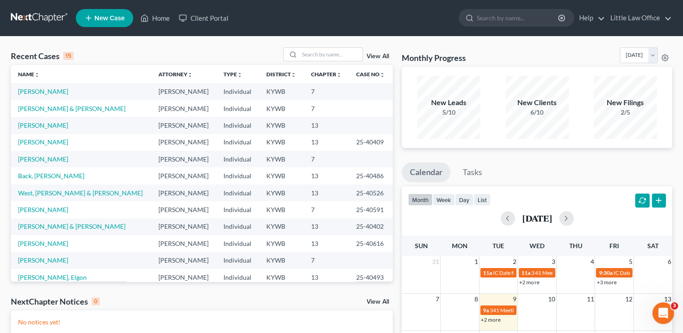
click at [121, 18] on span "New Case" at bounding box center [109, 18] width 30 height 7
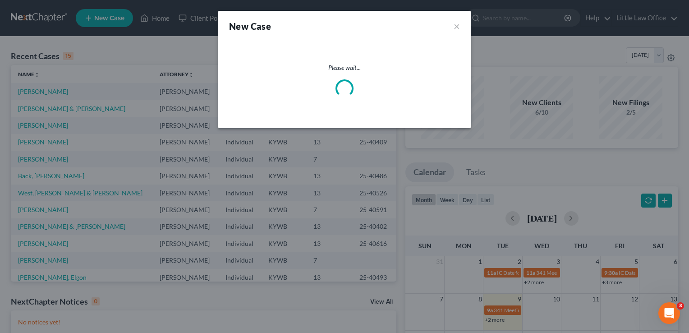
select select "33"
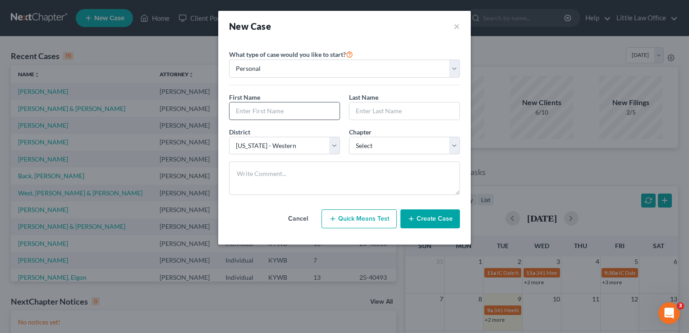
click at [270, 113] on input "text" at bounding box center [285, 110] width 110 height 17
type input "Wesley"
type input "Stone"
select select "0"
click at [449, 222] on button "Create Case" at bounding box center [431, 218] width 60 height 19
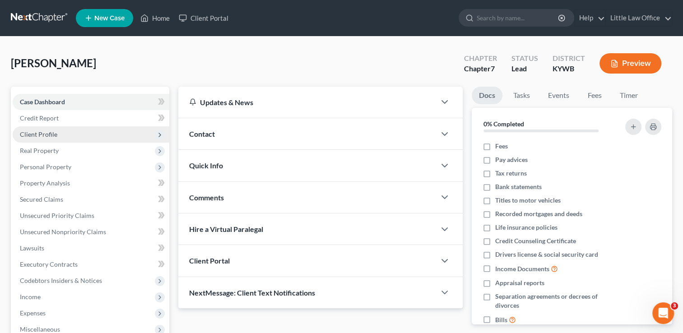
click at [49, 134] on span "Client Profile" at bounding box center [38, 134] width 37 height 8
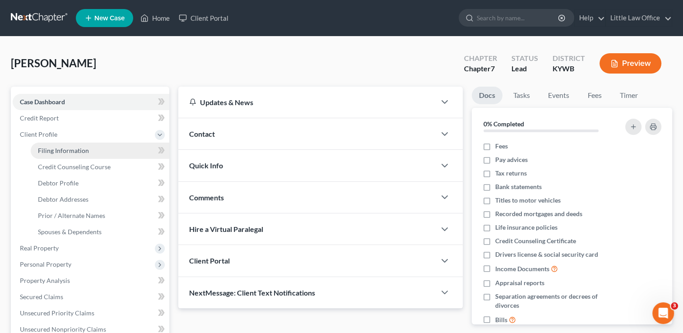
click at [60, 151] on span "Filing Information" at bounding box center [63, 151] width 51 height 8
select select "1"
select select "0"
select select "33"
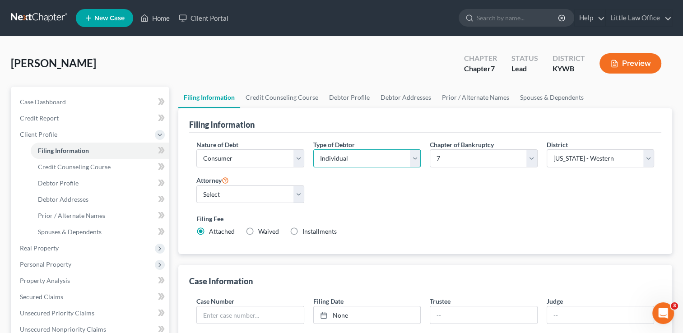
click at [352, 156] on select "Select Individual Joint" at bounding box center [366, 158] width 107 height 18
select select "1"
click at [313, 149] on select "Select Individual Joint" at bounding box center [366, 158] width 107 height 18
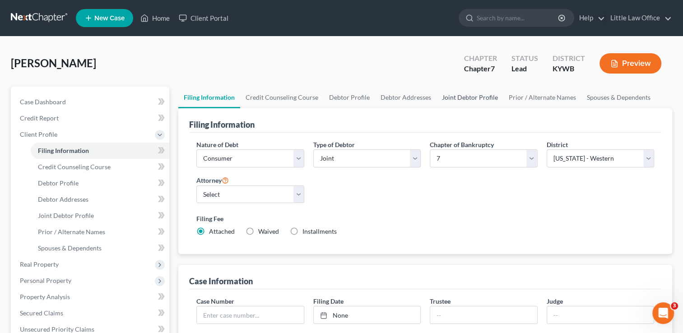
click at [473, 104] on link "Joint Debtor Profile" at bounding box center [469, 98] width 67 height 22
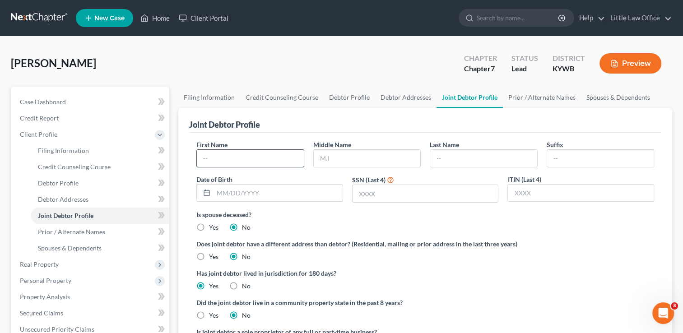
click at [219, 157] on input "text" at bounding box center [250, 158] width 106 height 17
type input "Amanda"
type input "Stone"
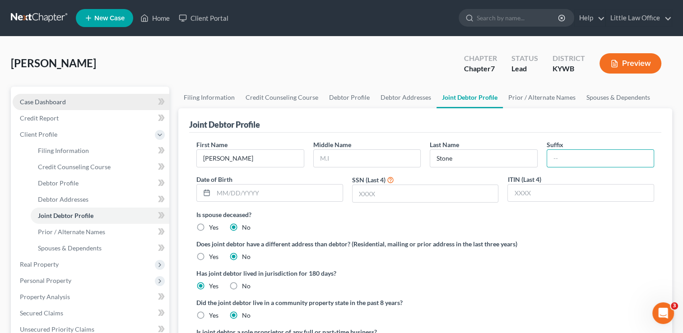
click at [64, 107] on link "Case Dashboard" at bounding box center [91, 102] width 157 height 16
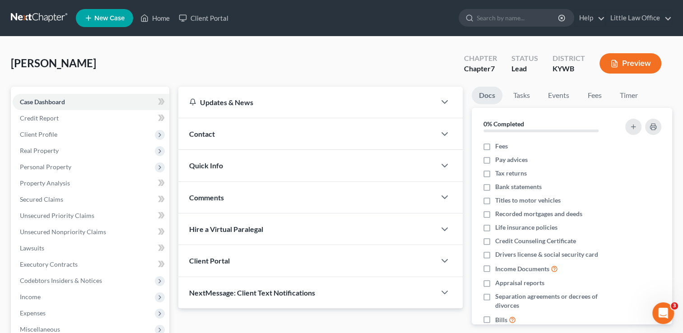
click at [241, 130] on div "Contact" at bounding box center [306, 133] width 257 height 31
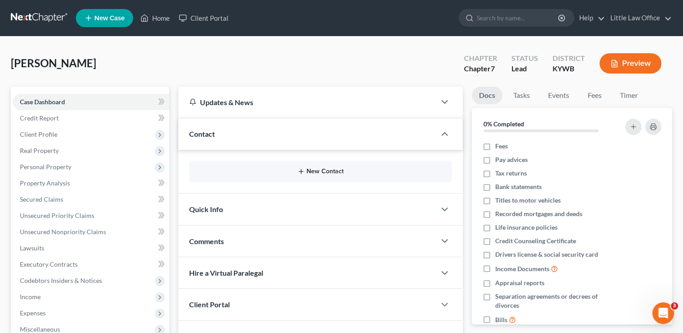
click at [317, 168] on button "New Contact" at bounding box center [320, 171] width 248 height 7
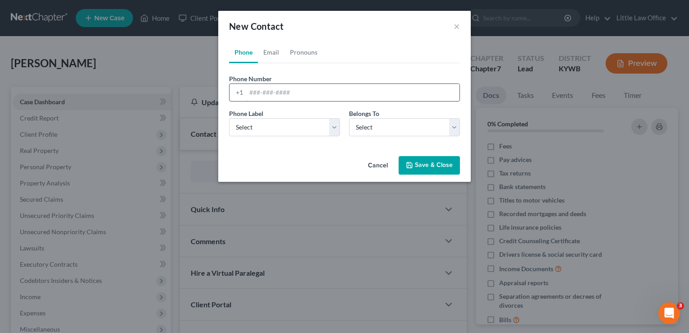
click at [267, 95] on input "tel" at bounding box center [352, 92] width 213 height 17
type input "2703390070"
select select "0"
click at [276, 132] on select "Select Mobile Home Work Other" at bounding box center [284, 127] width 111 height 18
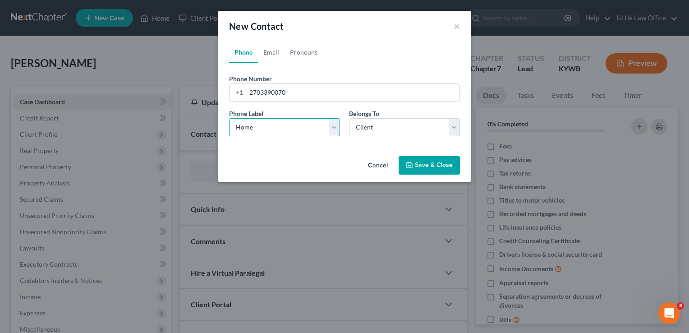
click at [229, 118] on select "Select Mobile Home Work Other" at bounding box center [284, 127] width 111 height 18
click at [276, 123] on select "Select Mobile Home Work Other" at bounding box center [284, 127] width 111 height 18
select select "0"
click at [229, 118] on select "Select Mobile Home Work Other" at bounding box center [284, 127] width 111 height 18
click at [274, 48] on link "Email" at bounding box center [271, 53] width 27 height 22
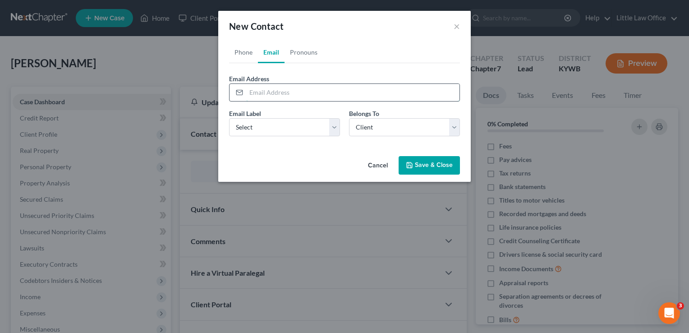
click at [277, 96] on input "email" at bounding box center [352, 92] width 213 height 17
type input "wesleysnipe7@gmail.com"
select select "0"
click at [439, 167] on button "Save & Close" at bounding box center [429, 165] width 61 height 19
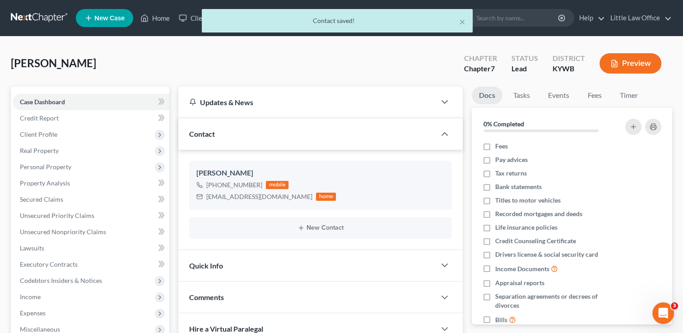
click at [337, 233] on div "New Contact" at bounding box center [320, 228] width 263 height 22
click at [328, 222] on div "New Contact" at bounding box center [320, 228] width 263 height 22
click at [327, 228] on button "New Contact" at bounding box center [320, 227] width 248 height 7
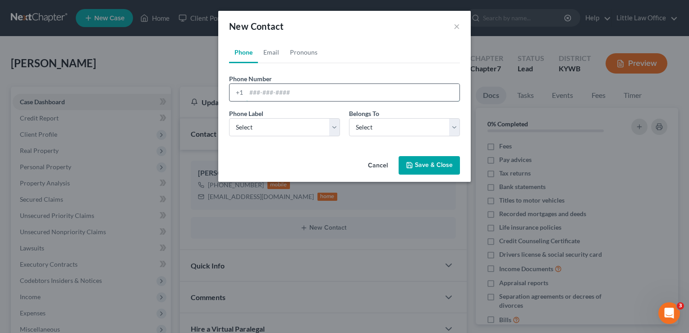
click at [263, 99] on input "tel" at bounding box center [352, 92] width 213 height 17
type input "2705842466"
select select "0"
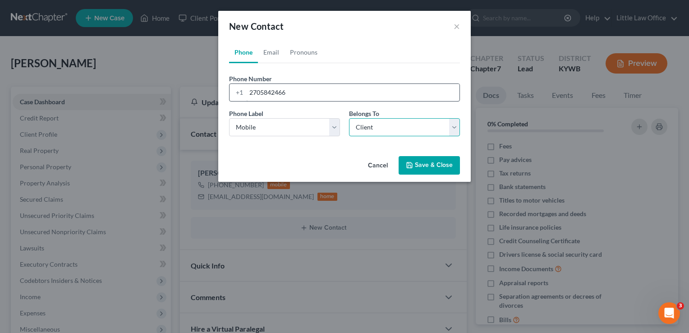
select select "1"
click at [274, 60] on link "Email" at bounding box center [271, 53] width 27 height 22
click at [280, 88] on input "email" at bounding box center [352, 92] width 213 height 17
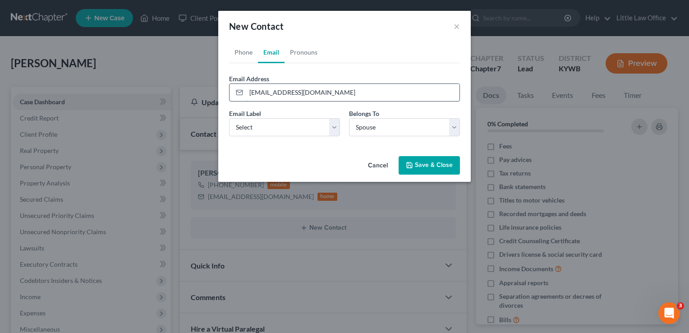
type input "jamesonsmommy8711@gmail.com"
select select "0"
click at [444, 166] on button "Save & Close" at bounding box center [429, 165] width 61 height 19
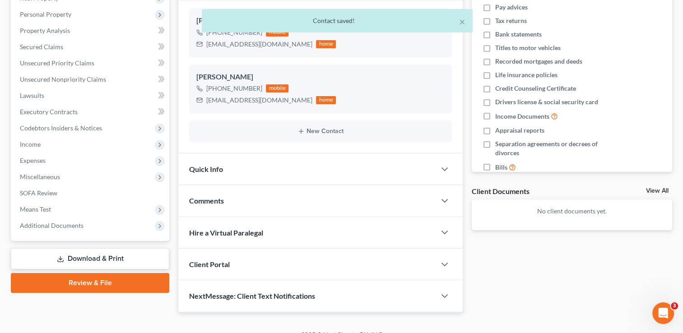
scroll to position [164, 0]
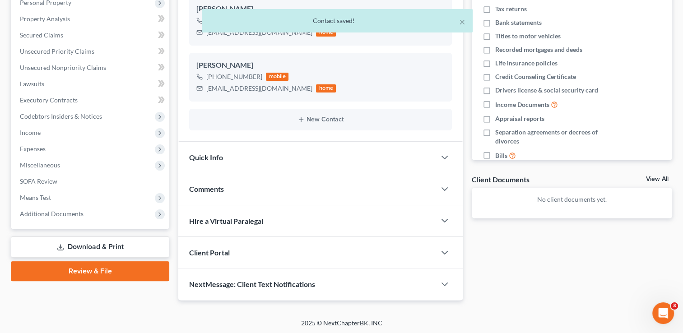
click at [422, 296] on div "NextMessage: Client Text Notifications" at bounding box center [306, 283] width 257 height 31
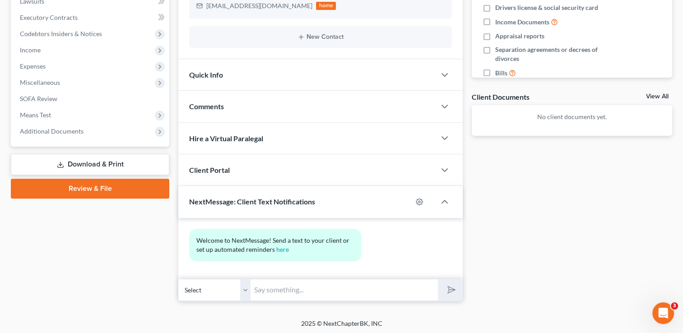
scroll to position [247, 0]
click at [298, 291] on input "text" at bounding box center [343, 289] width 187 height 22
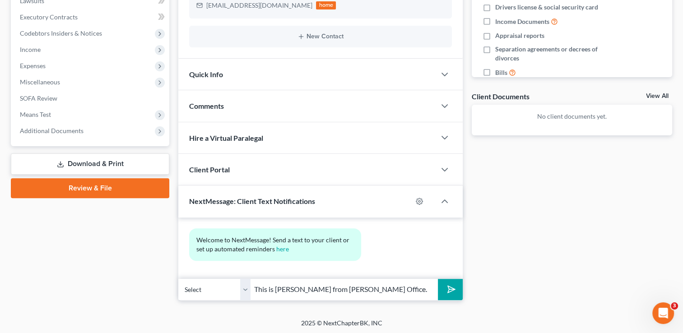
type input "This is Kristi from Marcus Little's Office."
click at [451, 293] on button "submit" at bounding box center [450, 289] width 25 height 21
click at [241, 287] on select "Select +1 (270) 339-0070 - Wesley Stone +1 (270) 584-2466 - Amanda Stone" at bounding box center [214, 289] width 72 height 22
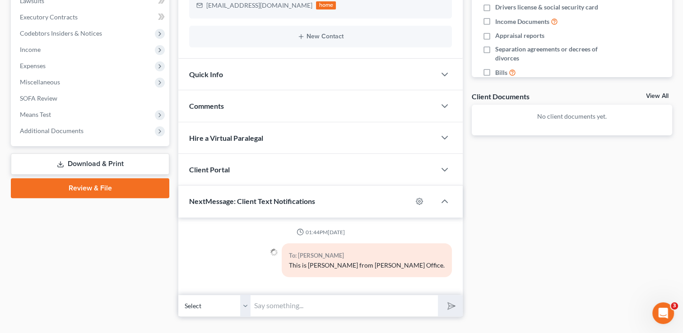
select select "1"
click at [178, 295] on select "Select +1 (270) 339-0070 - Wesley Stone +1 (270) 584-2466 - Amanda Stone" at bounding box center [214, 306] width 72 height 22
click at [266, 315] on div "Petition Navigation Case Dashboard Payments Invoices Payments Payments Credit R…" at bounding box center [341, 81] width 661 height 485
click at [269, 310] on input "text" at bounding box center [343, 306] width 187 height 22
type input "This is Kristi from Marcus Little's Office."
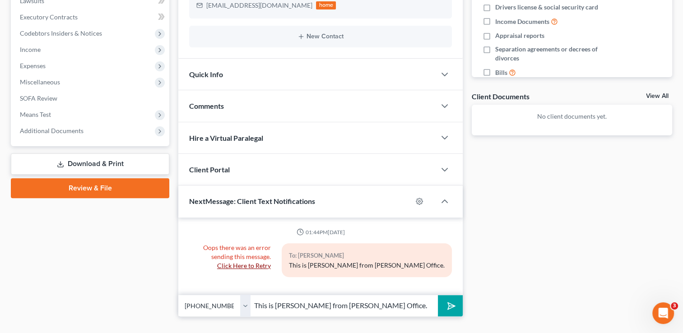
click at [451, 306] on polygon "submit" at bounding box center [449, 305] width 11 height 11
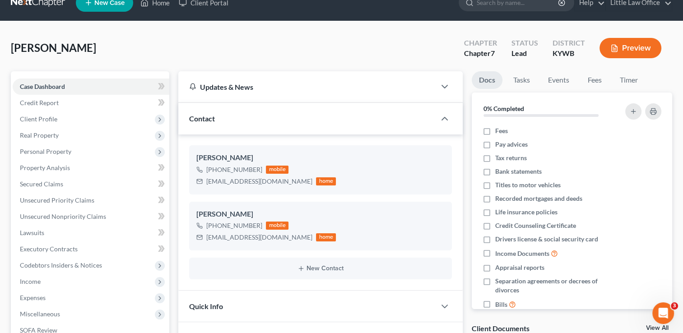
scroll to position [14, 0]
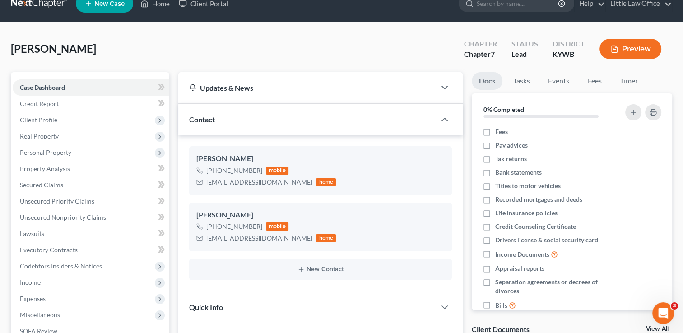
click at [226, 305] on div "Quick Info" at bounding box center [306, 306] width 257 height 31
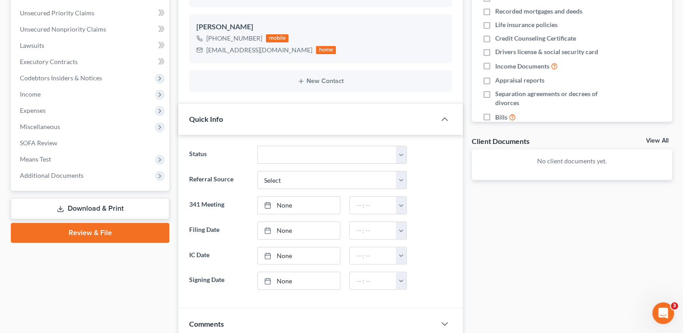
scroll to position [208, 0]
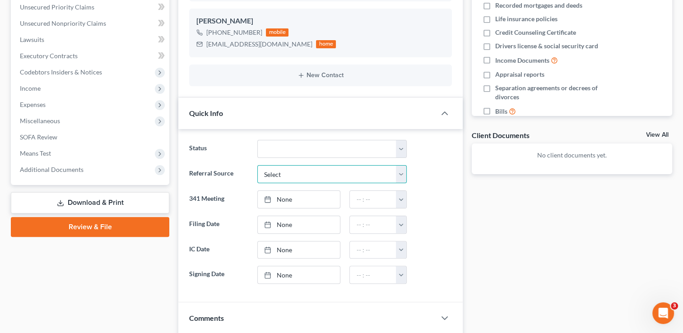
click at [310, 177] on select "Select Word Of Mouth Previous Clients Direct Mail Website Google Search Modern …" at bounding box center [331, 174] width 149 height 18
click at [422, 222] on div at bounding box center [433, 225] width 45 height 18
type input "9/9/2025"
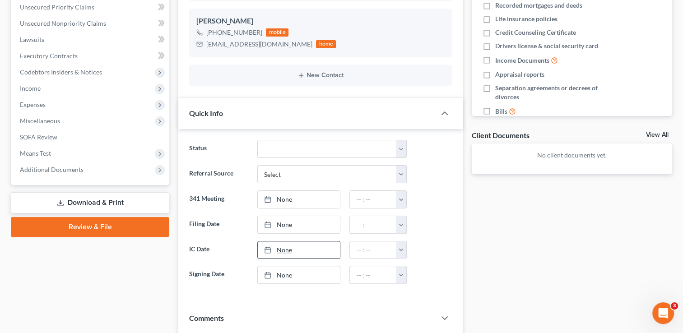
click at [289, 249] on link "None" at bounding box center [299, 249] width 83 height 17
click at [402, 250] on button "button" at bounding box center [401, 249] width 10 height 17
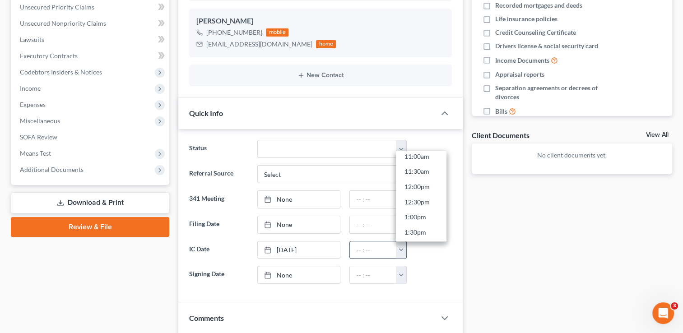
scroll to position [343, 0]
click at [425, 228] on link "1:30pm" at bounding box center [421, 228] width 51 height 15
type input "1:30pm"
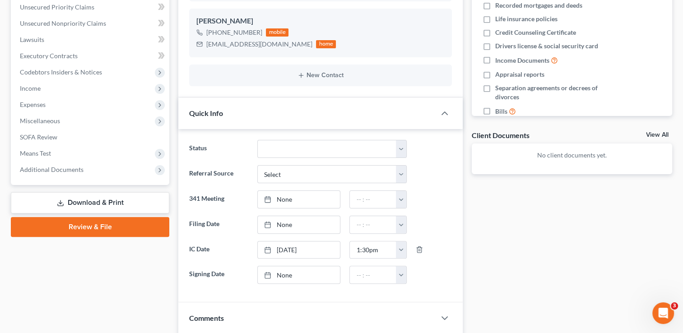
click at [512, 250] on div "Docs Tasks Events Fees Timer 0% Completed Nothing here yet! Fees Pay advices Ta…" at bounding box center [571, 224] width 209 height 692
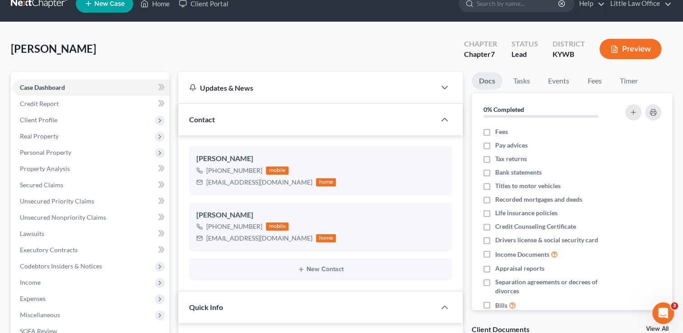
scroll to position [4, 0]
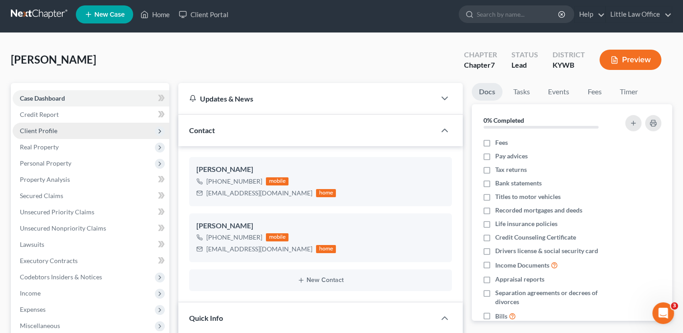
click at [58, 129] on span "Client Profile" at bounding box center [91, 131] width 157 height 16
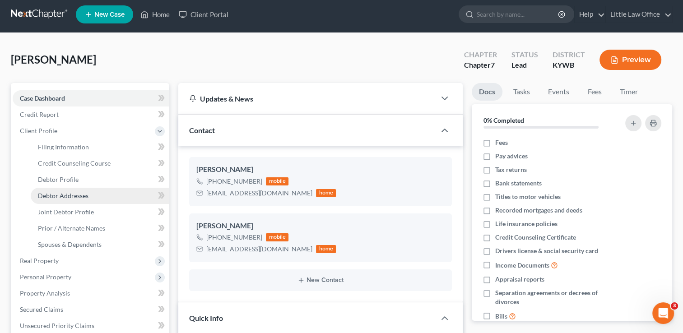
click at [65, 191] on link "Debtor Addresses" at bounding box center [100, 196] width 139 height 16
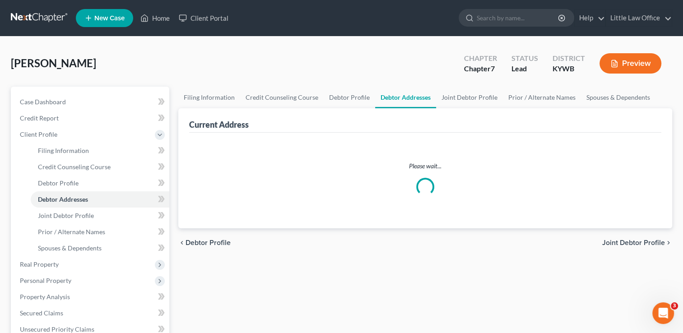
select select "0"
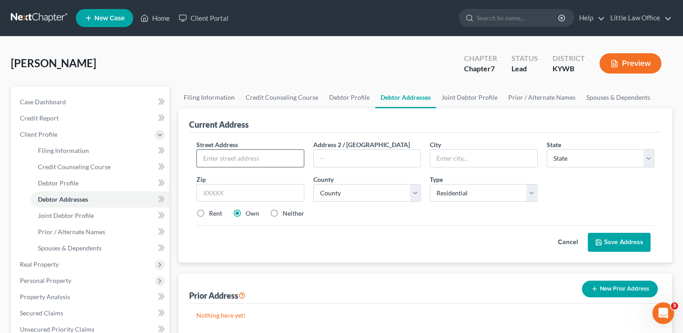
click at [242, 163] on input "text" at bounding box center [250, 158] width 106 height 17
type input "1753 East Center Street"
type input "Madisonville"
select select "18"
type input "42431"
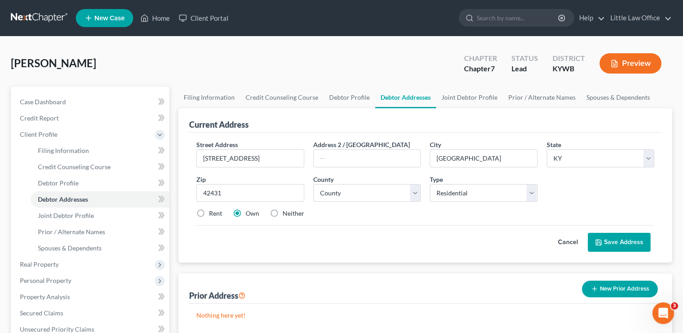
click at [348, 203] on div "Street Address * 1753 East Center Street Address 2 / PO Box City * Madisonville…" at bounding box center [425, 183] width 467 height 86
click at [352, 198] on select "County Adair County Allen County Anderson County Ballard County Barren County B…" at bounding box center [366, 193] width 107 height 18
select select "53"
click at [313, 184] on select "County Adair County Allen County Anderson County Ballard County Barren County B…" at bounding box center [366, 193] width 107 height 18
click at [620, 241] on button "Save Address" at bounding box center [618, 242] width 63 height 19
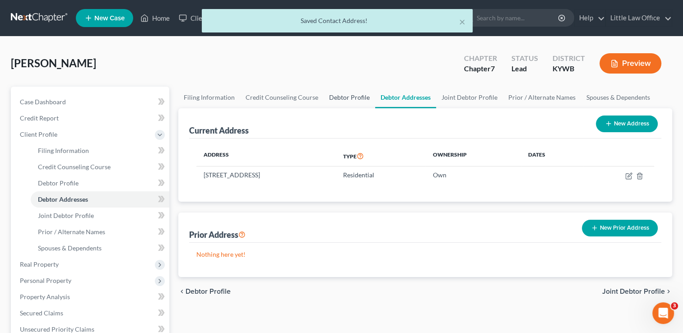
click at [331, 98] on link "Debtor Profile" at bounding box center [348, 98] width 51 height 22
select select "1"
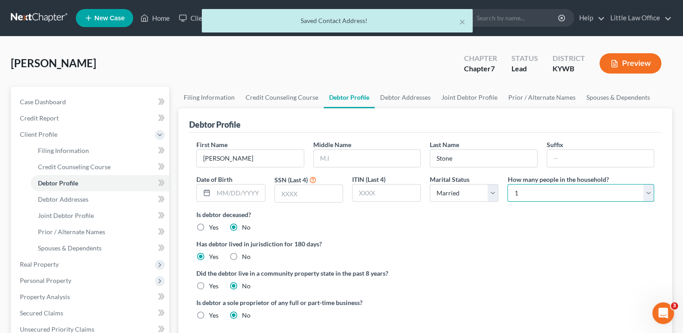
click at [531, 199] on select "Select 1 2 3 4 5 6 7 8 9 10 11 12 13 14 15 16 17 18 19 20" at bounding box center [580, 193] width 147 height 18
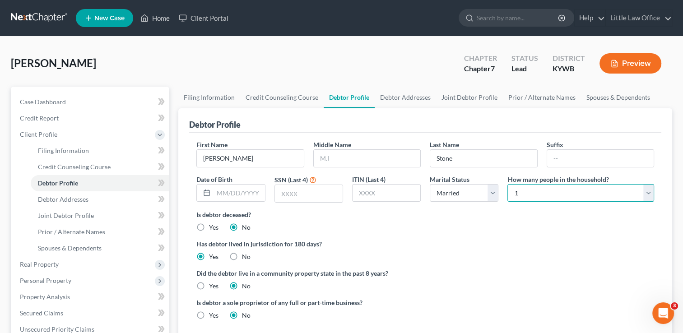
select select "4"
click at [507, 184] on select "Select 1 2 3 4 5 6 7 8 9 10 11 12 13 14 15 16 17 18 19 20" at bounding box center [580, 193] width 147 height 18
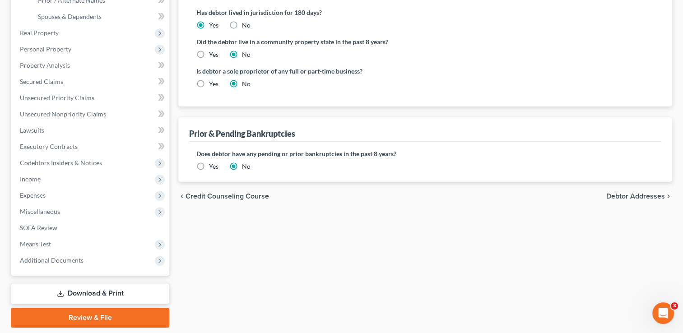
scroll to position [256, 0]
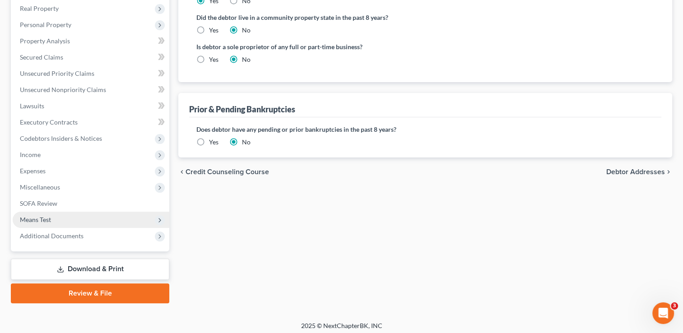
click at [28, 225] on span "Means Test" at bounding box center [91, 220] width 157 height 16
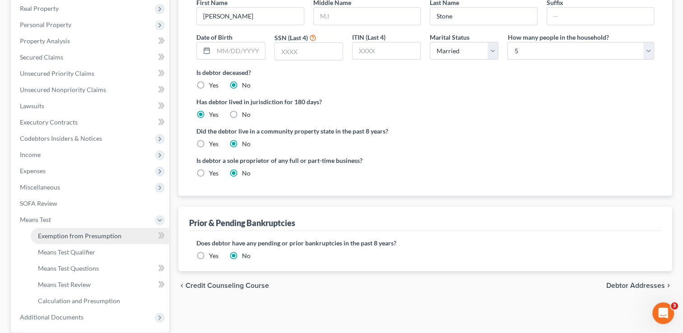
click at [41, 236] on span "Exemption from Presumption" at bounding box center [79, 236] width 83 height 8
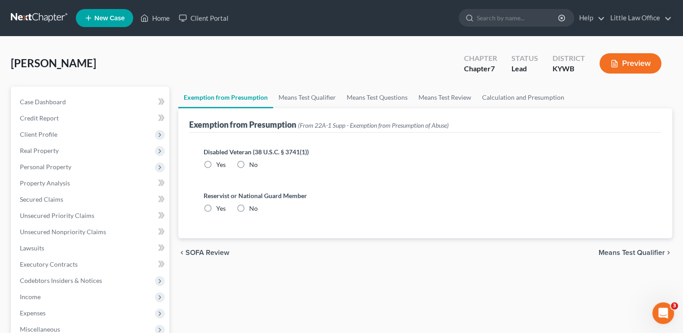
click at [249, 163] on label "No" at bounding box center [253, 164] width 9 height 9
click at [253, 163] on input "No" at bounding box center [256, 163] width 6 height 6
radio input "true"
click at [248, 210] on div "No" at bounding box center [246, 208] width 21 height 9
click at [249, 207] on label "No" at bounding box center [253, 208] width 9 height 9
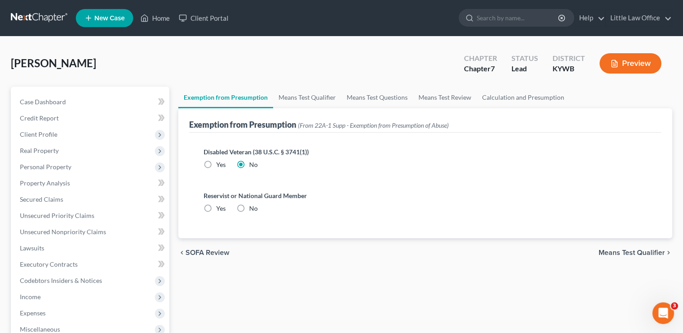
click at [253, 207] on input "No" at bounding box center [256, 207] width 6 height 6
radio input "true"
click at [305, 96] on link "Means Test Qualifier" at bounding box center [307, 98] width 68 height 22
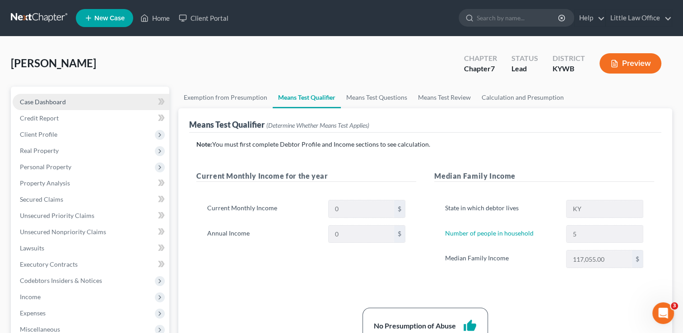
click at [45, 100] on span "Case Dashboard" at bounding box center [43, 102] width 46 height 8
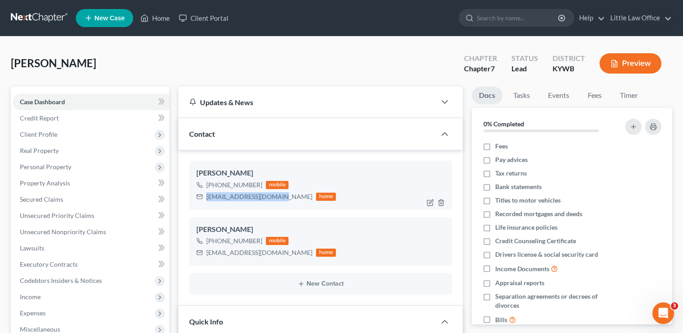
drag, startPoint x: 208, startPoint y: 198, endPoint x: 274, endPoint y: 207, distance: 67.4
click at [274, 207] on div "Wesley Stone +1 (270) 339-0070 mobile wesleysnipe7@gmail.com home" at bounding box center [320, 185] width 263 height 49
copy div "wesleysnipe7@gmail.com"
drag, startPoint x: 206, startPoint y: 251, endPoint x: 300, endPoint y: 259, distance: 93.7
click at [300, 259] on div "Amanda Stone +1 (270) 584-2466 mobile jamesonsmommy8711@gmail.com home" at bounding box center [320, 241] width 263 height 49
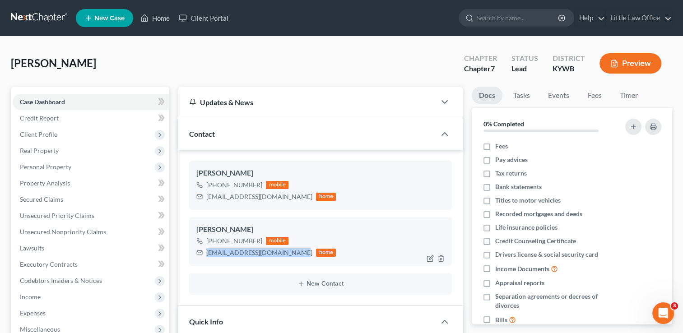
copy div "jamesonsmommy8711@gmail.com"
click at [300, 259] on div "Amanda Stone +1 (270) 584-2466 mobile jamesonsmommy8711@gmail.com home" at bounding box center [320, 241] width 263 height 49
click at [619, 16] on link "Little Law Office" at bounding box center [638, 18] width 66 height 16
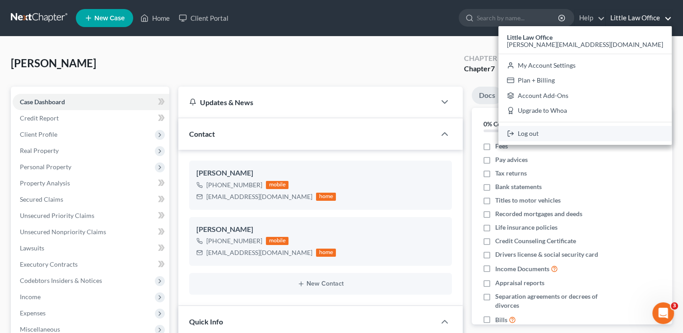
click at [604, 133] on link "Log out" at bounding box center [584, 133] width 173 height 15
